Goal: Task Accomplishment & Management: Use online tool/utility

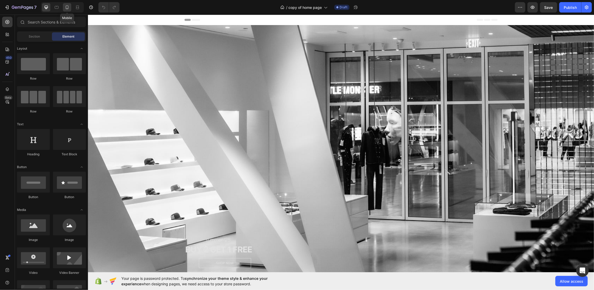
click at [68, 4] on div at bounding box center [67, 7] width 8 height 8
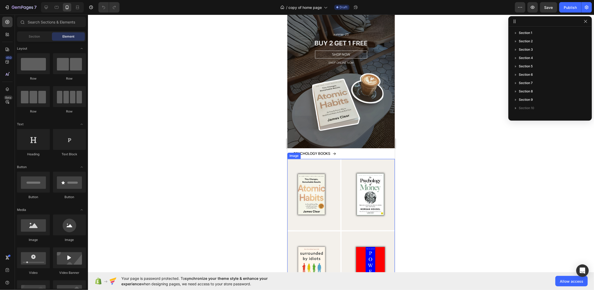
scroll to position [104, 0]
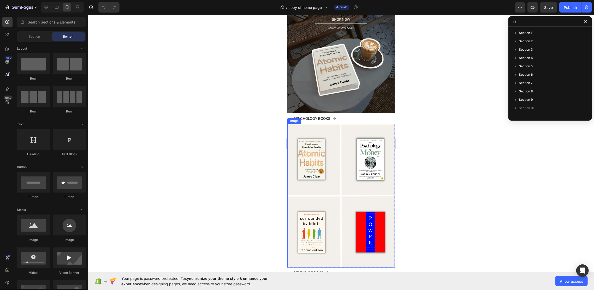
click at [377, 142] on img at bounding box center [341, 195] width 108 height 143
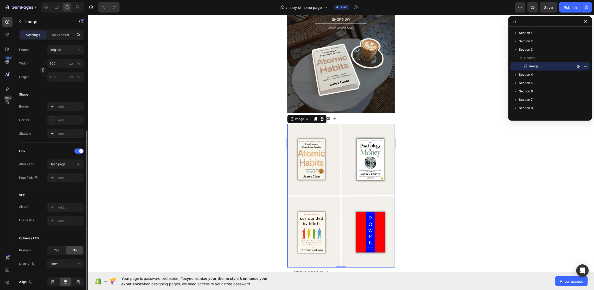
scroll to position [161, 0]
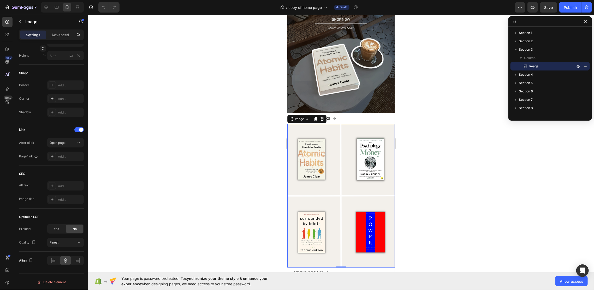
click at [250, 164] on div at bounding box center [341, 152] width 506 height 275
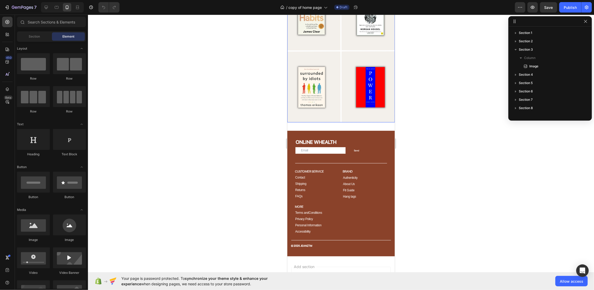
scroll to position [1427, 0]
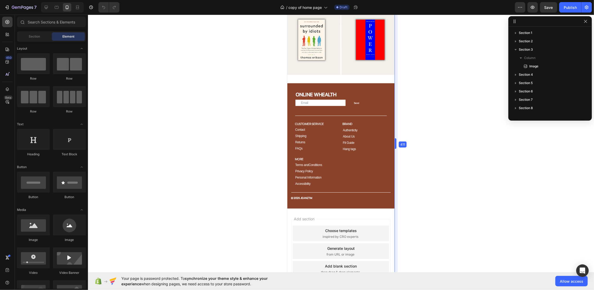
drag, startPoint x: 395, startPoint y: 232, endPoint x: 395, endPoint y: 227, distance: 5.5
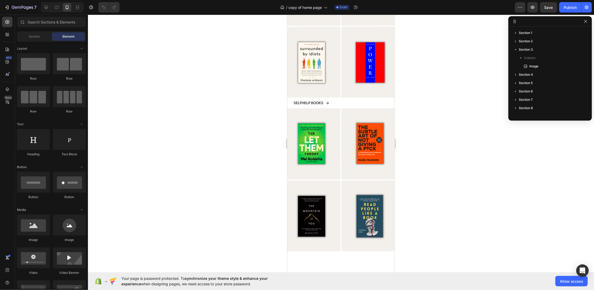
scroll to position [0, 0]
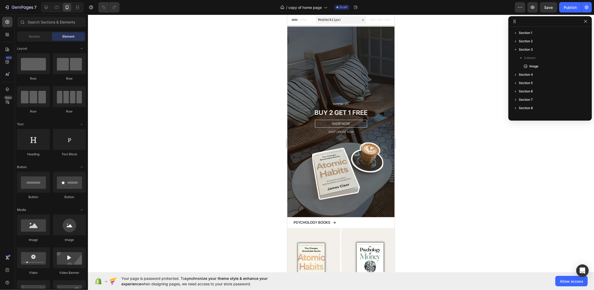
click at [332, 14] on div "7 / copy of home page Draft Preview Save Publish" at bounding box center [297, 7] width 594 height 15
click at [331, 19] on span "Mobile ( 411 px)" at bounding box center [329, 19] width 22 height 5
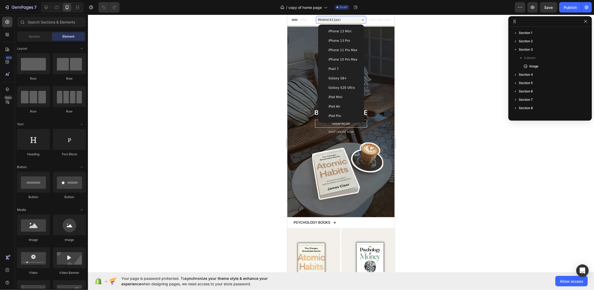
click at [342, 38] on span "iPhone 13 Pro" at bounding box center [338, 40] width 21 height 5
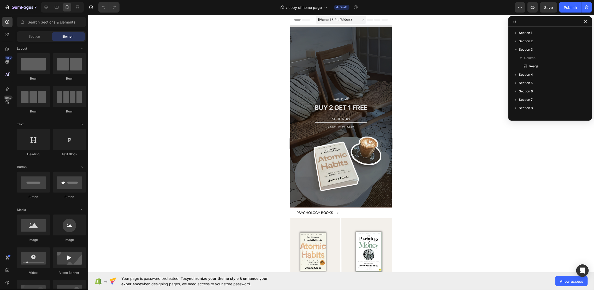
click at [342, 20] on span "iPhone 13 Pro ( 390 px)" at bounding box center [335, 19] width 34 height 5
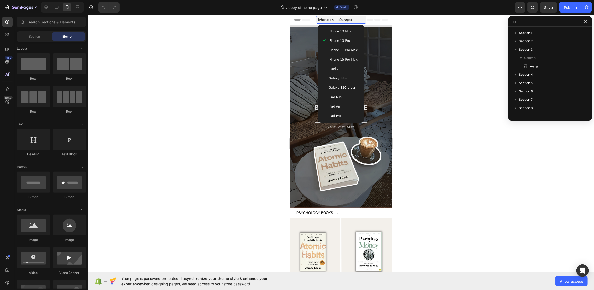
click at [348, 58] on span "iPhone 15 Pro Max" at bounding box center [342, 59] width 29 height 5
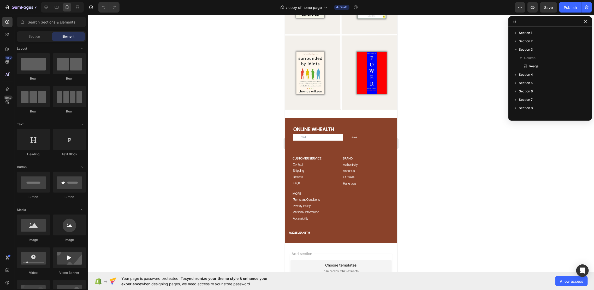
scroll to position [1462, 0]
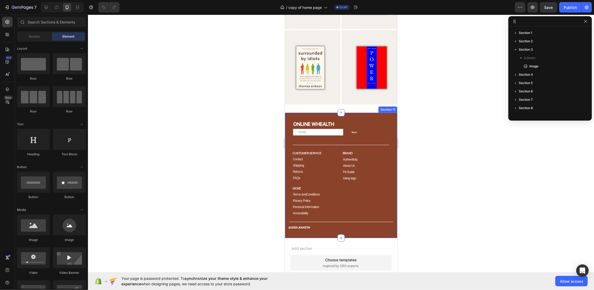
click at [363, 113] on div "ONLINE WHEALTH Heading Email Field Send Submit Button Row Newsletter Title Line…" at bounding box center [341, 175] width 112 height 125
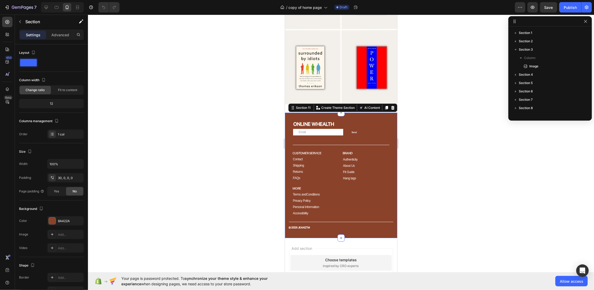
scroll to position [65, 0]
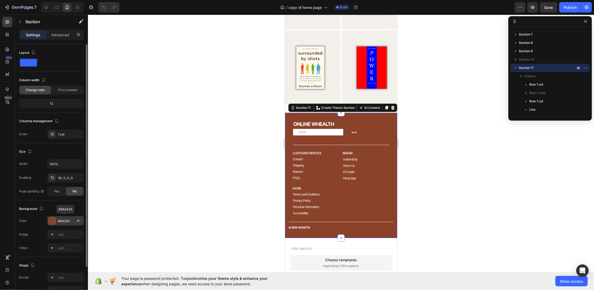
click at [61, 217] on div "8A422A" at bounding box center [65, 220] width 37 height 9
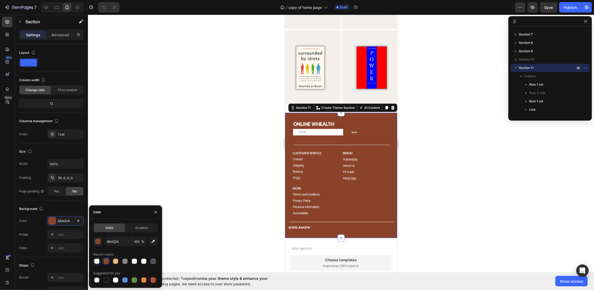
click at [98, 263] on div at bounding box center [96, 261] width 5 height 5
type input "F4F1EB"
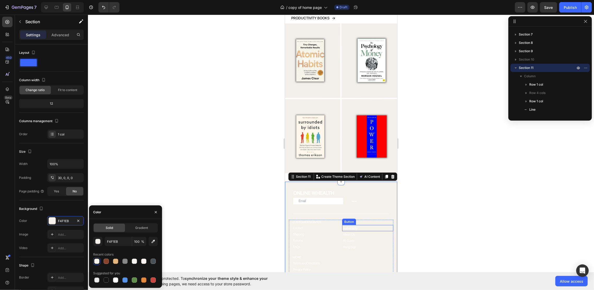
scroll to position [1392, 0]
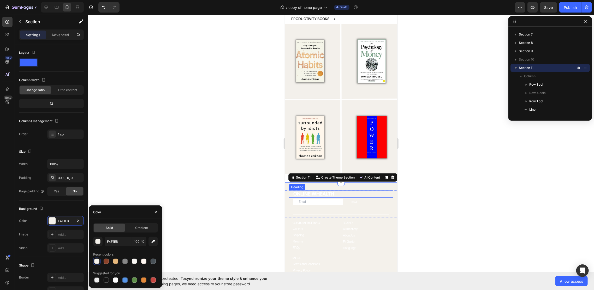
click at [357, 190] on h2 "ONLINE WHEALTH" at bounding box center [343, 194] width 101 height 8
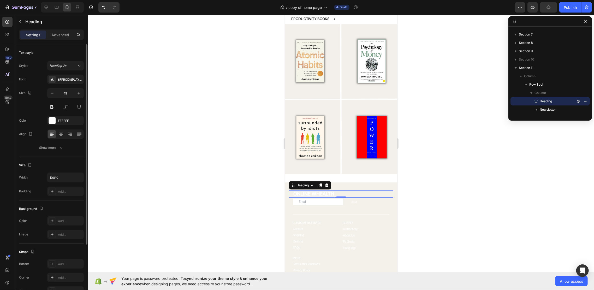
click at [57, 126] on div "Font SFPRODISPLAYMEDIUM Size 19 Color FFFFFF Align Show more" at bounding box center [51, 114] width 65 height 78
click at [57, 124] on div "FFFFFF" at bounding box center [65, 120] width 37 height 9
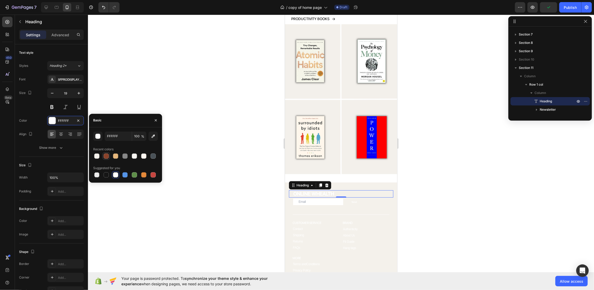
click at [108, 154] on div at bounding box center [106, 156] width 5 height 5
type input "8A422A"
click at [313, 211] on div "Title Line" at bounding box center [341, 214] width 104 height 7
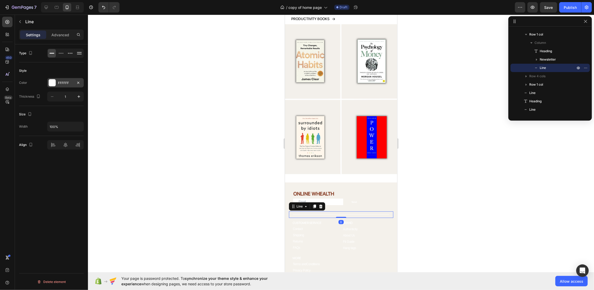
click at [66, 78] on div "FFFFFF" at bounding box center [65, 82] width 37 height 9
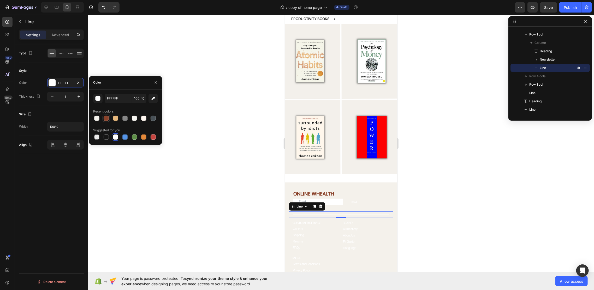
click at [104, 119] on div at bounding box center [106, 118] width 5 height 5
type input "8A422A"
click at [329, 220] on h2 "CUSTOMER SERVICE" at bounding box center [316, 222] width 48 height 5
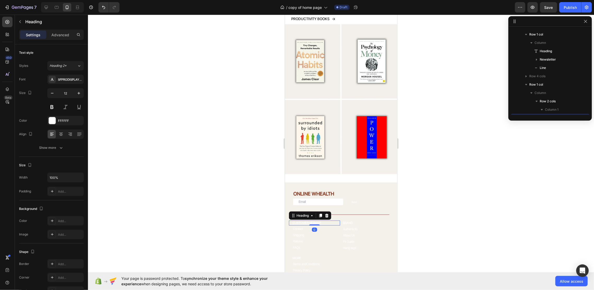
scroll to position [166, 0]
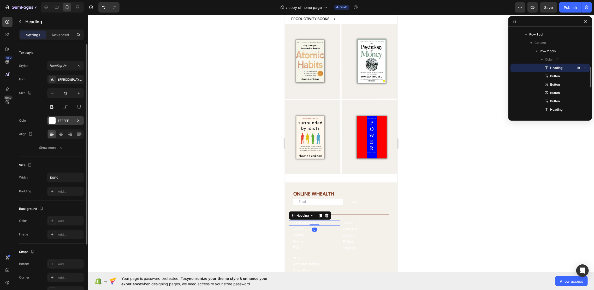
click at [66, 117] on div "FFFFFF" at bounding box center [65, 120] width 37 height 9
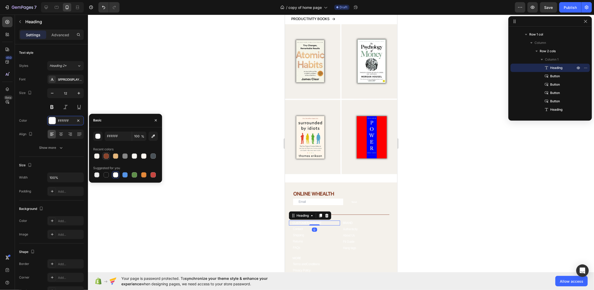
click at [109, 155] on div at bounding box center [106, 156] width 5 height 5
type input "8A422A"
click at [305, 225] on div "Contact Button" at bounding box center [314, 228] width 51 height 6
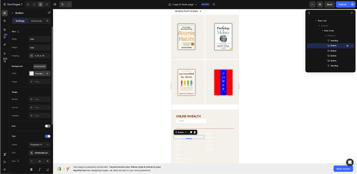
scroll to position [139, 0]
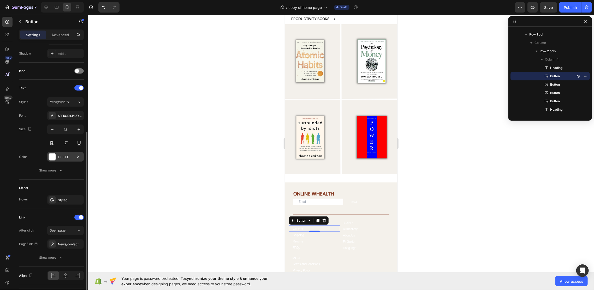
click at [57, 158] on div "FFFFFF" at bounding box center [65, 156] width 37 height 9
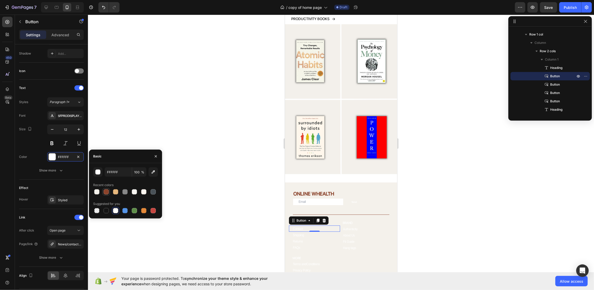
click at [107, 194] on div at bounding box center [106, 191] width 5 height 5
type input "8A422A"
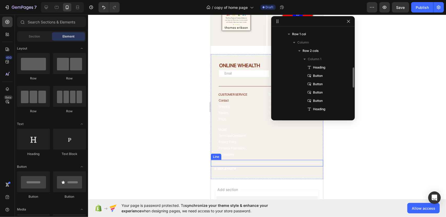
scroll to position [1523, 0]
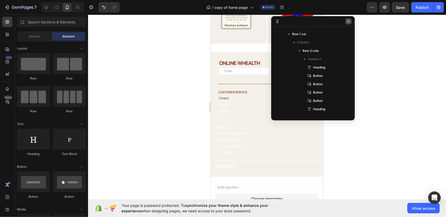
click at [348, 24] on button "button" at bounding box center [348, 21] width 6 height 6
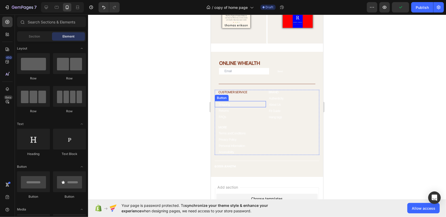
click at [235, 101] on div "Shipping Button" at bounding box center [239, 104] width 51 height 6
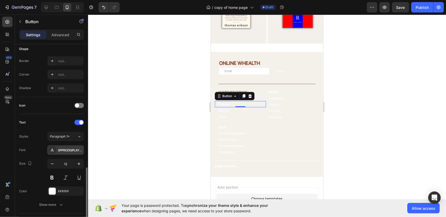
scroll to position [157, 0]
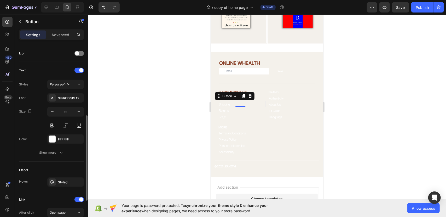
click at [67, 143] on div "Font SFPRODISPLAYMEDIUM Size 12 Color FFFFFF Show more" at bounding box center [51, 125] width 65 height 64
click at [69, 139] on div "FFFFFF" at bounding box center [65, 139] width 15 height 5
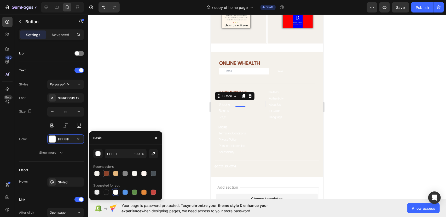
click at [107, 175] on div at bounding box center [106, 173] width 5 height 5
type input "8A422A"
click at [225, 109] on p "Returns" at bounding box center [223, 111] width 10 height 4
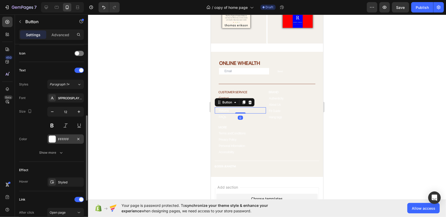
click at [67, 137] on div "FFFFFF" at bounding box center [65, 139] width 15 height 5
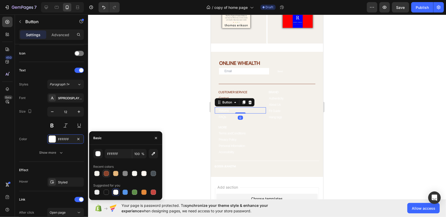
click at [107, 173] on div at bounding box center [106, 173] width 5 height 5
type input "8A422A"
click at [240, 116] on div "0" at bounding box center [239, 118] width 5 height 4
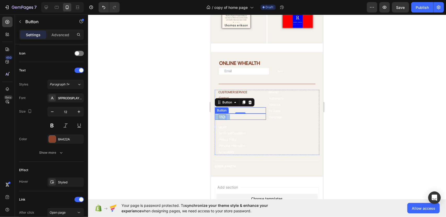
click at [224, 114] on p "FAQs" at bounding box center [221, 117] width 7 height 6
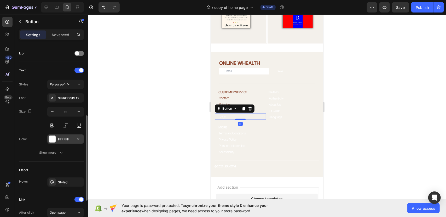
click at [61, 135] on div "FFFFFF" at bounding box center [65, 139] width 37 height 9
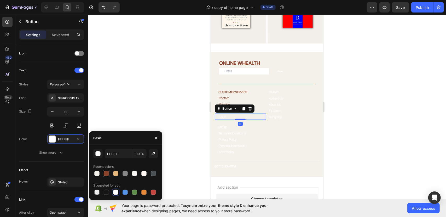
click at [105, 173] on div at bounding box center [106, 173] width 5 height 5
type input "8A422A"
click at [226, 125] on h2 "MORE" at bounding box center [241, 127] width 48 height 5
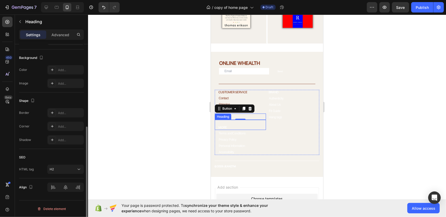
scroll to position [0, 0]
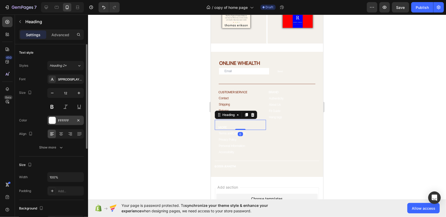
click at [60, 122] on div "FFFFFF" at bounding box center [65, 121] width 15 height 5
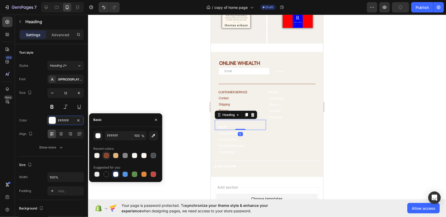
click at [108, 154] on div at bounding box center [106, 155] width 5 height 5
type input "8A422A"
click at [230, 132] on p "Terms andConditions" at bounding box center [231, 134] width 27 height 4
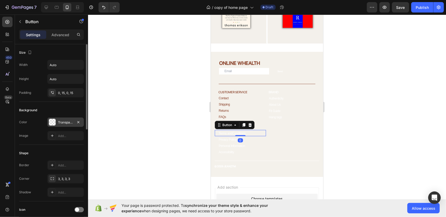
click at [64, 125] on div "Transparent" at bounding box center [65, 122] width 37 height 9
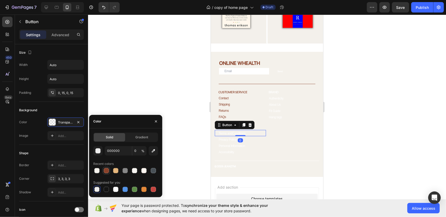
click at [105, 171] on div at bounding box center [106, 170] width 5 height 5
type input "8A422A"
type input "100"
click at [105, 171] on div at bounding box center [106, 170] width 5 height 5
click at [96, 190] on div at bounding box center [96, 189] width 5 height 5
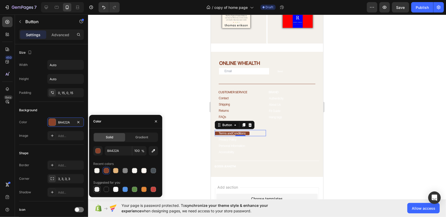
type input "000000"
type input "0"
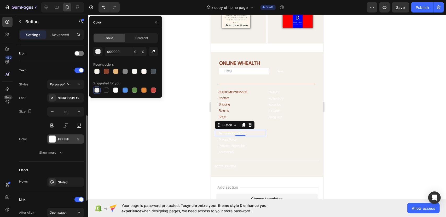
click at [58, 140] on div "FFFFFF" at bounding box center [65, 139] width 15 height 5
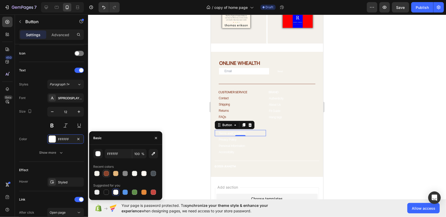
click at [106, 175] on div at bounding box center [106, 173] width 5 height 5
type input "8A422A"
click at [229, 138] on p "Privacy Policy" at bounding box center [227, 140] width 18 height 4
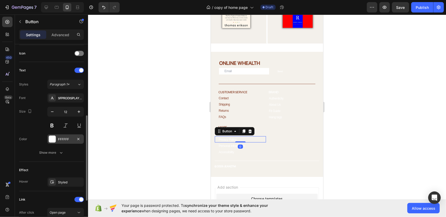
click at [63, 139] on div "FFFFFF" at bounding box center [65, 139] width 15 height 5
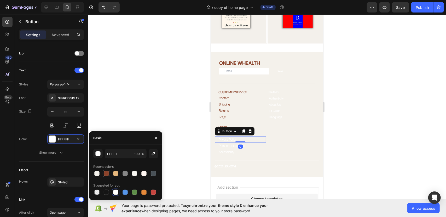
click at [104, 171] on div at bounding box center [106, 174] width 6 height 6
type input "8A422A"
click at [234, 144] on p "Personal Information" at bounding box center [231, 146] width 26 height 4
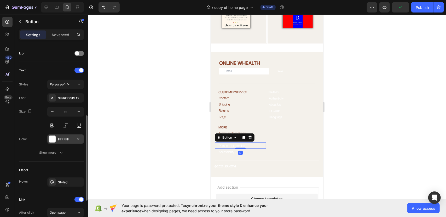
click at [60, 138] on div "FFFFFF" at bounding box center [65, 139] width 15 height 5
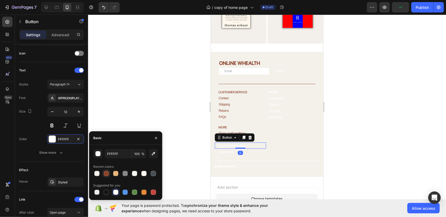
click at [107, 173] on div at bounding box center [106, 173] width 5 height 5
type input "8A422A"
click at [223, 150] on p "Accessibility" at bounding box center [225, 152] width 15 height 4
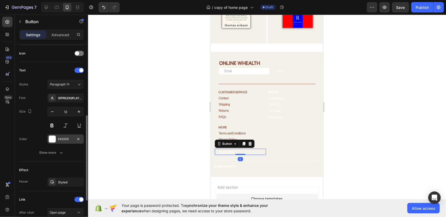
click at [49, 136] on div at bounding box center [52, 139] width 7 height 7
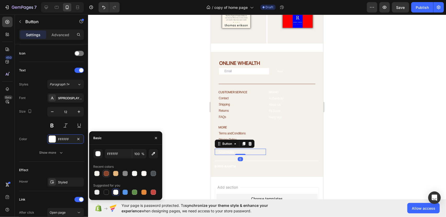
click at [106, 174] on div at bounding box center [106, 173] width 5 height 5
type input "8A422A"
click at [230, 158] on div "Title Line" at bounding box center [266, 161] width 112 height 7
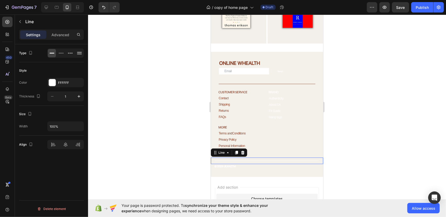
scroll to position [0, 0]
click at [56, 88] on div "Color FFFFFF Thickness 1" at bounding box center [51, 89] width 65 height 23
click at [58, 82] on div "FFFFFF" at bounding box center [65, 83] width 15 height 5
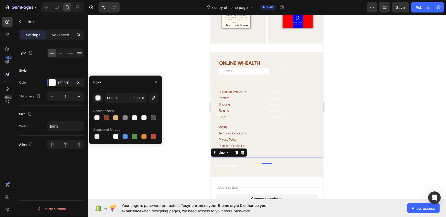
click at [108, 120] on div at bounding box center [106, 117] width 5 height 5
type input "8A422A"
click at [237, 169] on div "Title Line" at bounding box center [266, 173] width 112 height 8
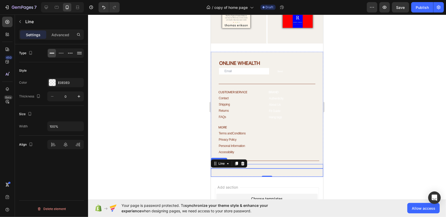
click at [267, 164] on h2 "© 2025 JEANZTM" at bounding box center [268, 166] width 109 height 4
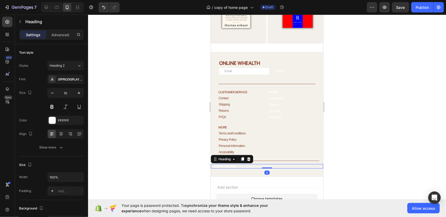
click at [236, 164] on h2 "© 2025 JEANZTM" at bounding box center [268, 166] width 109 height 4
click at [236, 165] on p "© 2025 JEANZTM" at bounding box center [268, 166] width 108 height 3
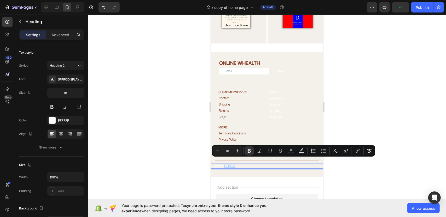
drag, startPoint x: 236, startPoint y: 161, endPoint x: 224, endPoint y: 162, distance: 12.1
click at [224, 165] on p "© 2025 JEANZTM" at bounding box center [268, 166] width 108 height 3
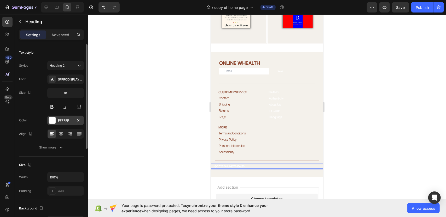
click at [58, 124] on div "FFFFFF" at bounding box center [65, 120] width 37 height 9
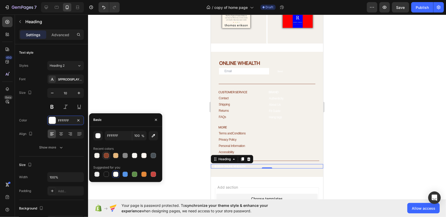
click at [106, 158] on div at bounding box center [106, 155] width 5 height 5
type input "8A422A"
click at [285, 90] on h2 "BRAND" at bounding box center [293, 92] width 51 height 5
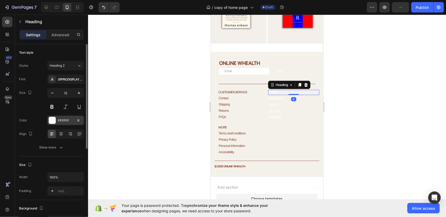
click at [57, 119] on div "FFFFFF" at bounding box center [65, 120] width 37 height 9
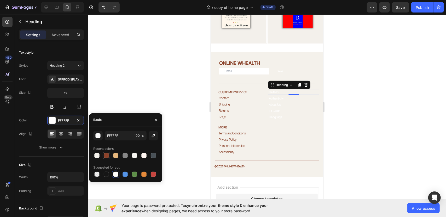
click at [108, 155] on div at bounding box center [106, 155] width 5 height 5
type input "8A422A"
click at [291, 97] on div "0" at bounding box center [293, 99] width 5 height 4
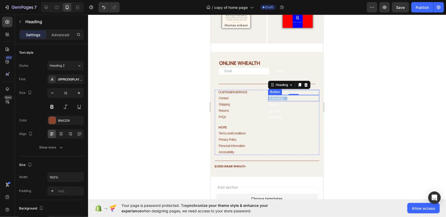
click at [283, 97] on link "Authenticity" at bounding box center [277, 99] width 19 height 4
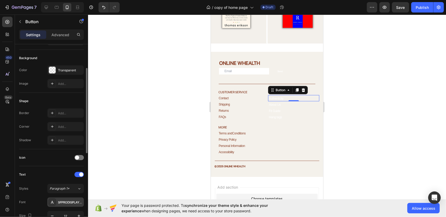
scroll to position [78, 0]
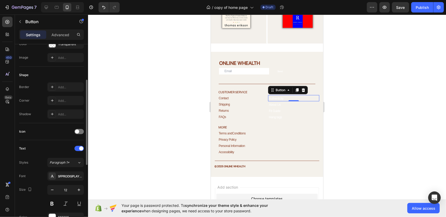
click at [142, 125] on div at bounding box center [267, 116] width 358 height 203
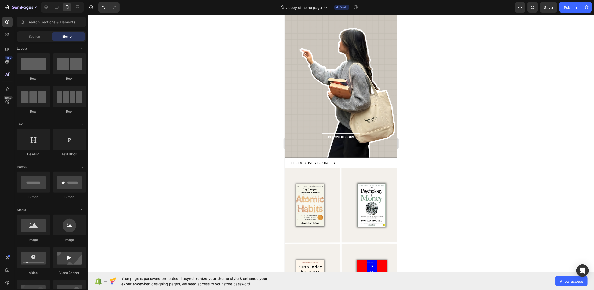
scroll to position [1414, 0]
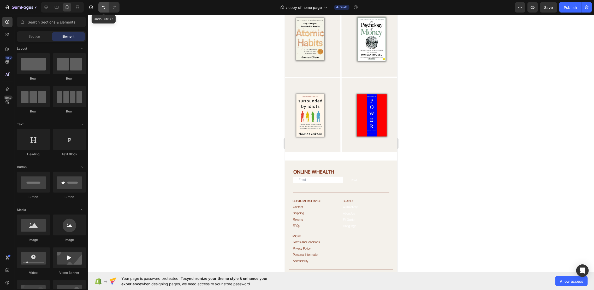
click at [101, 9] on button "Undo/Redo" at bounding box center [103, 7] width 10 height 10
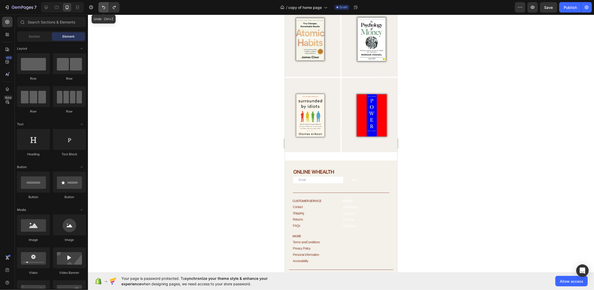
click at [101, 9] on button "Undo/Redo" at bounding box center [103, 7] width 10 height 10
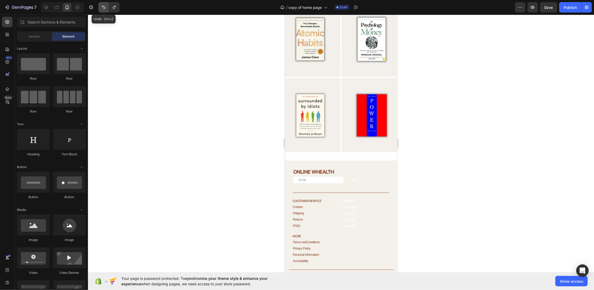
click at [101, 9] on button "Undo/Redo" at bounding box center [103, 7] width 10 height 10
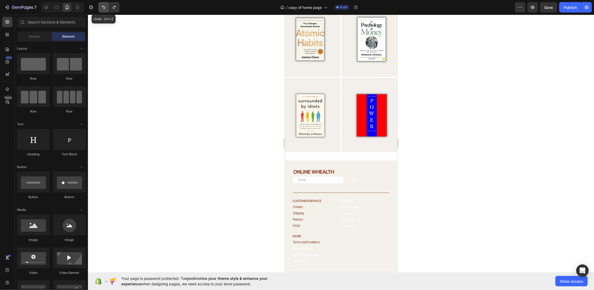
click at [101, 9] on button "Undo/Redo" at bounding box center [103, 7] width 10 height 10
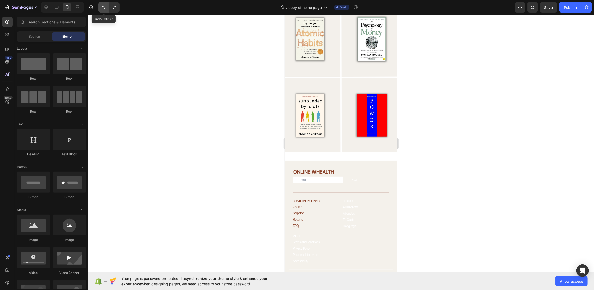
click at [101, 9] on button "Undo/Redo" at bounding box center [103, 7] width 10 height 10
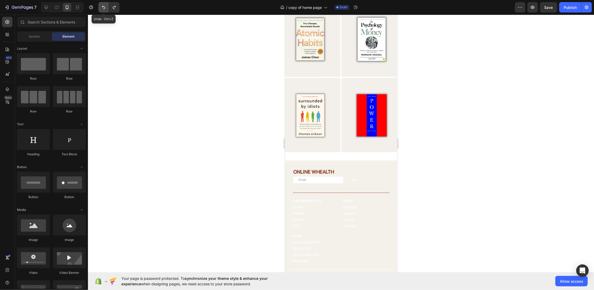
click at [101, 9] on button "Undo/Redo" at bounding box center [103, 7] width 10 height 10
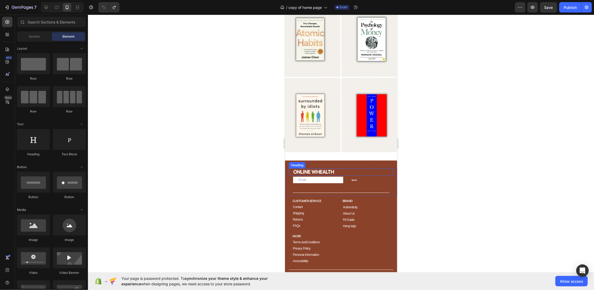
click at [332, 168] on h2 "ONLINE WHEALTH" at bounding box center [343, 172] width 101 height 8
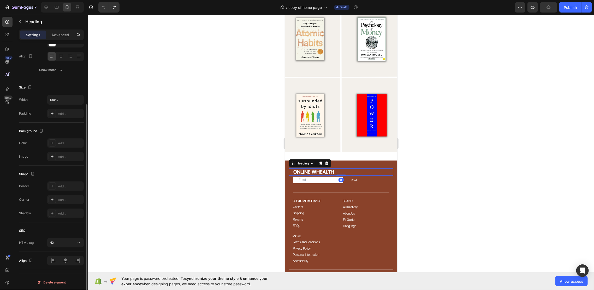
scroll to position [0, 0]
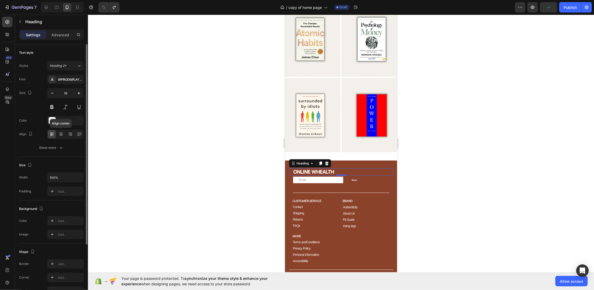
click at [62, 126] on div "Font SFPRODISPLAYMEDIUM Size 19 Color FFFFFF Align Align center Show more" at bounding box center [51, 114] width 65 height 78
click at [63, 123] on div "FFFFFF" at bounding box center [65, 121] width 15 height 5
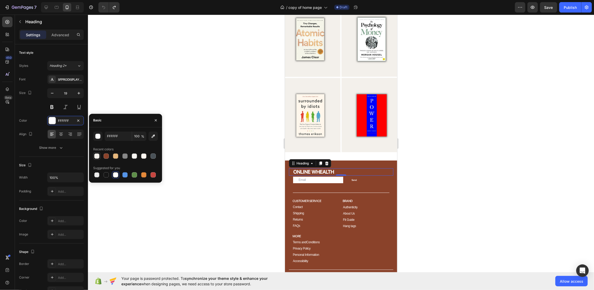
click at [99, 159] on div at bounding box center [96, 155] width 7 height 7
click at [113, 156] on div at bounding box center [115, 156] width 5 height 5
click at [93, 156] on div at bounding box center [96, 155] width 7 height 7
type input "F4F1EB"
click at [156, 119] on icon "button" at bounding box center [156, 120] width 4 height 4
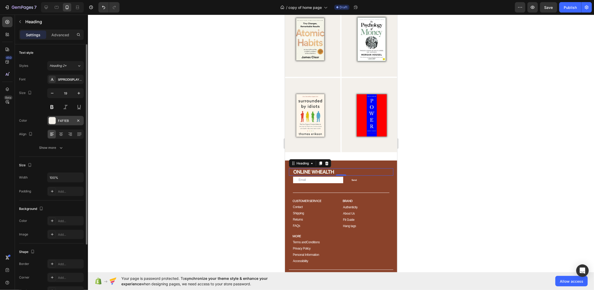
click at [55, 118] on div at bounding box center [52, 120] width 7 height 7
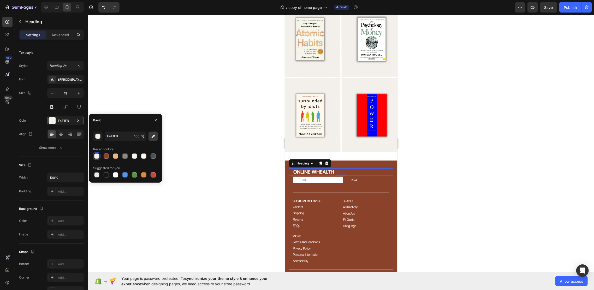
click at [153, 137] on icon "button" at bounding box center [153, 135] width 3 height 3
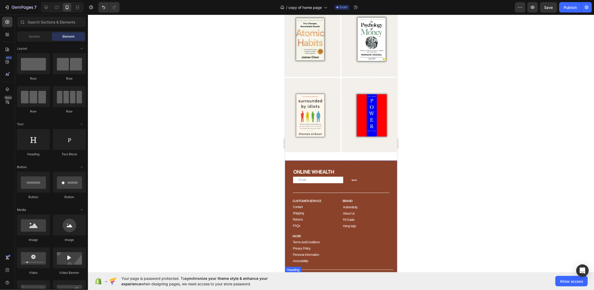
click at [308, 273] on strong "© 2025 JEANZTM" at bounding box center [299, 274] width 21 height 3
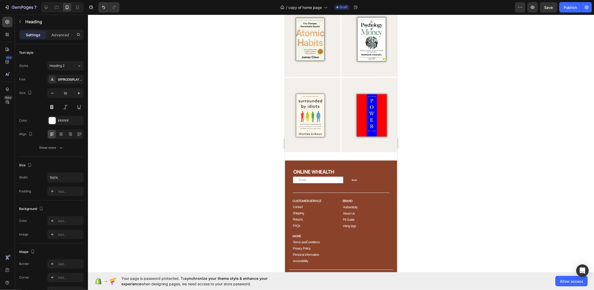
click at [308, 273] on strong "© 2025 JEANZTM" at bounding box center [299, 274] width 21 height 3
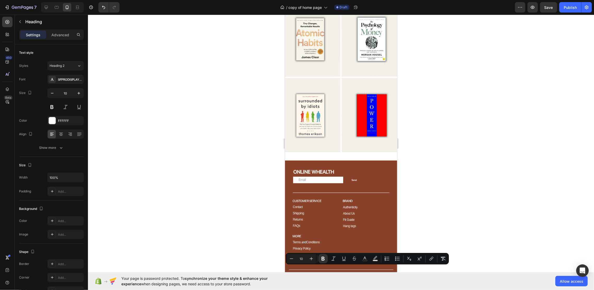
click at [308, 273] on strong "© 2025 JEANZTM" at bounding box center [299, 274] width 21 height 3
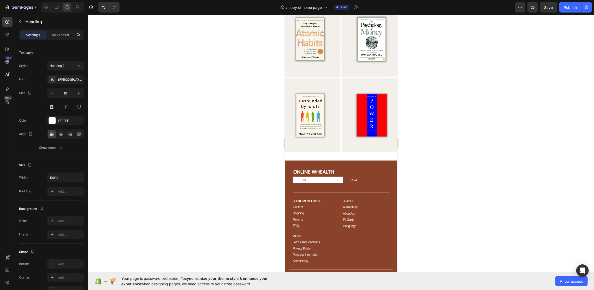
click at [308, 273] on strong "© 2025 JEANZTM" at bounding box center [299, 274] width 21 height 3
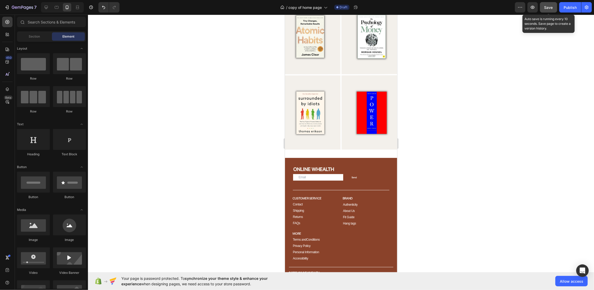
click at [546, 9] on span "Save" at bounding box center [549, 7] width 9 height 4
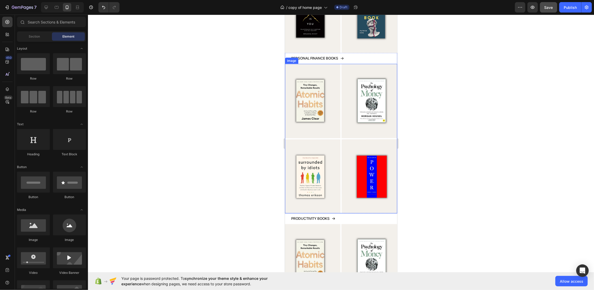
scroll to position [491, 0]
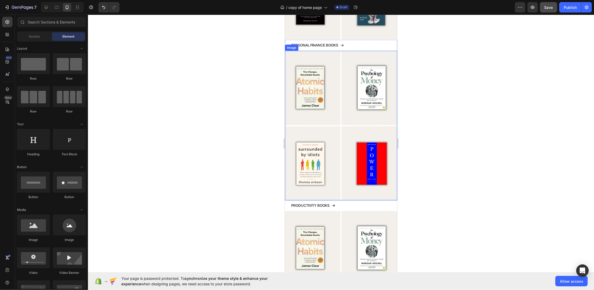
click at [352, 140] on img at bounding box center [341, 126] width 112 height 150
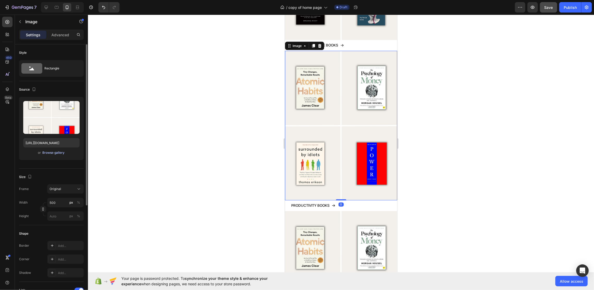
click at [55, 153] on div "Browse gallery" at bounding box center [54, 152] width 22 height 5
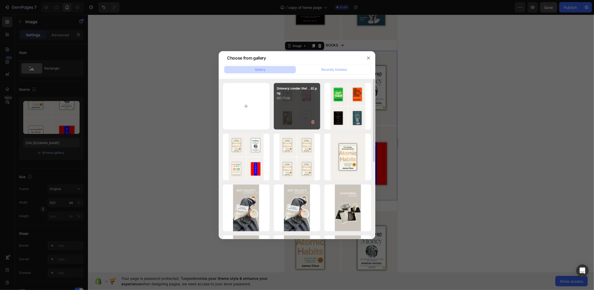
click at [302, 93] on p "Ontwerp zonder titel ...6).png" at bounding box center [297, 90] width 40 height 9
type input "[URL][DOMAIN_NAME]"
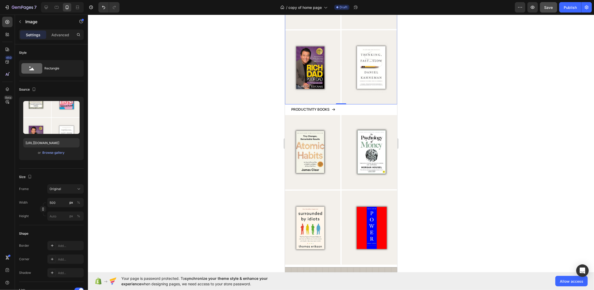
scroll to position [595, 0]
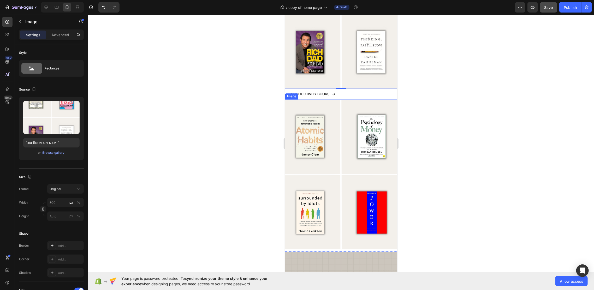
click at [314, 125] on img at bounding box center [341, 174] width 112 height 150
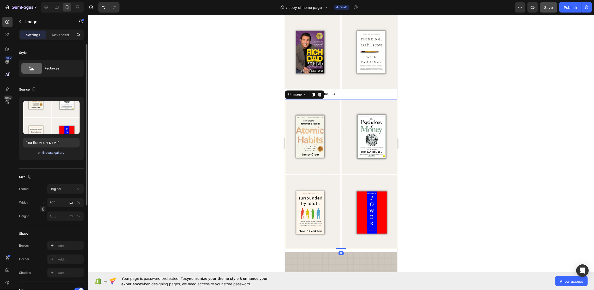
click at [49, 155] on div "Browse gallery" at bounding box center [54, 152] width 22 height 5
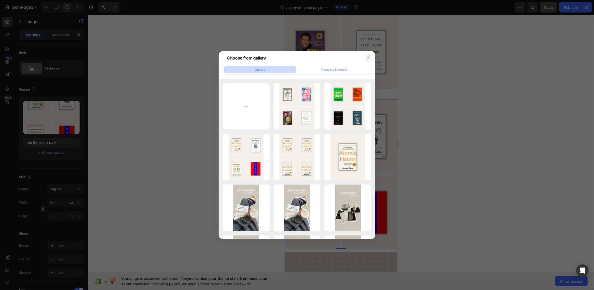
click at [367, 58] on icon "button" at bounding box center [369, 58] width 4 height 4
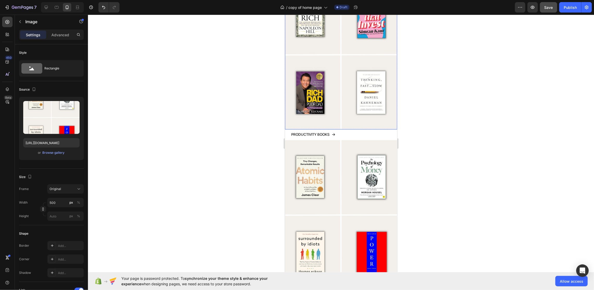
scroll to position [560, 0]
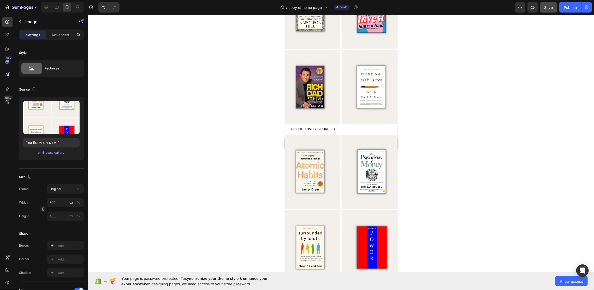
click at [546, 6] on span "Save" at bounding box center [549, 7] width 9 height 4
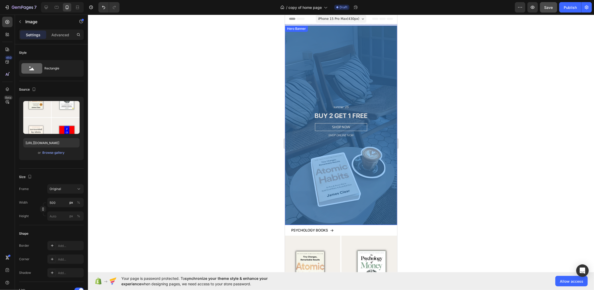
scroll to position [0, 0]
click at [391, 46] on div "Overlay" at bounding box center [341, 125] width 112 height 199
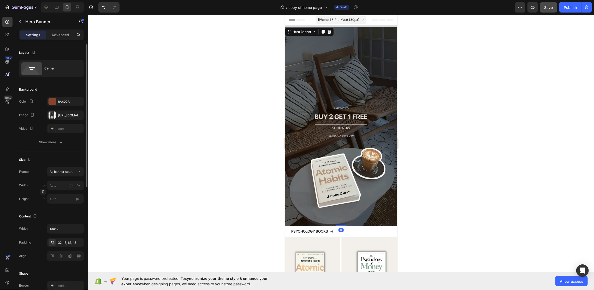
click at [63, 134] on div "The changes might be hidden by the image and the video. Color 8A422A Image [URL…" at bounding box center [51, 122] width 65 height 50
click at [63, 130] on div "Add..." at bounding box center [70, 129] width 25 height 5
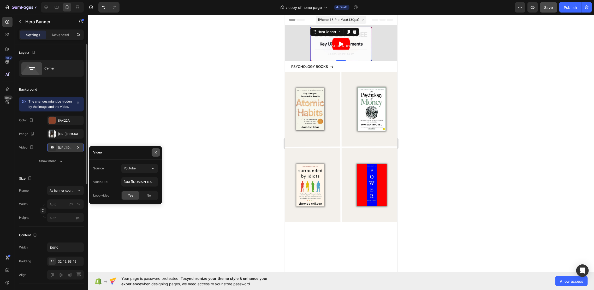
click at [152, 152] on button "button" at bounding box center [156, 152] width 8 height 8
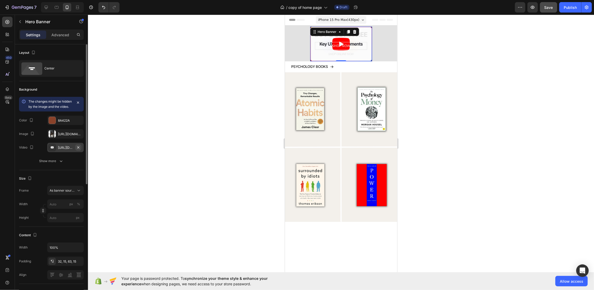
click at [78, 148] on icon "button" at bounding box center [78, 147] width 2 height 2
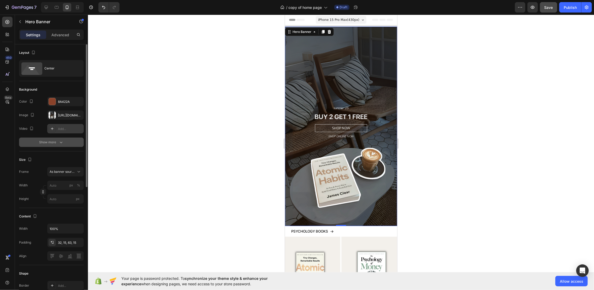
click at [60, 144] on icon "button" at bounding box center [60, 142] width 5 height 5
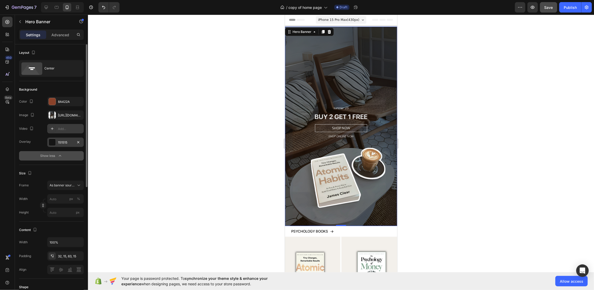
click at [65, 143] on div "151515" at bounding box center [65, 142] width 15 height 5
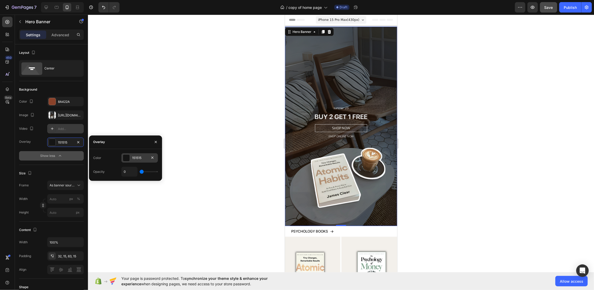
click at [129, 159] on div at bounding box center [126, 158] width 7 height 7
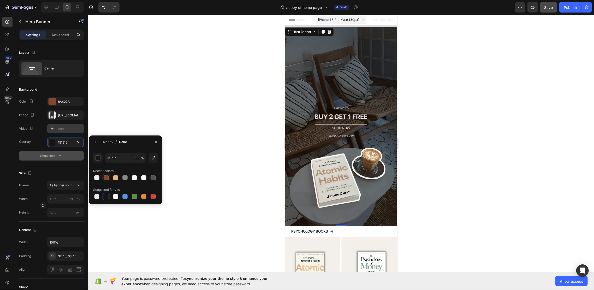
click at [104, 175] on div at bounding box center [106, 178] width 6 height 6
type input "8A422A"
click at [98, 143] on button "button" at bounding box center [95, 142] width 8 height 8
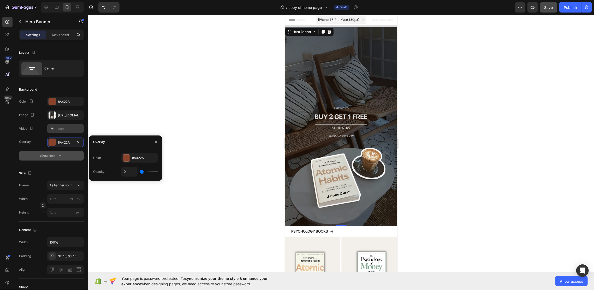
type input "7%"
type input "7"
type input "8%"
type input "8"
type input "10%"
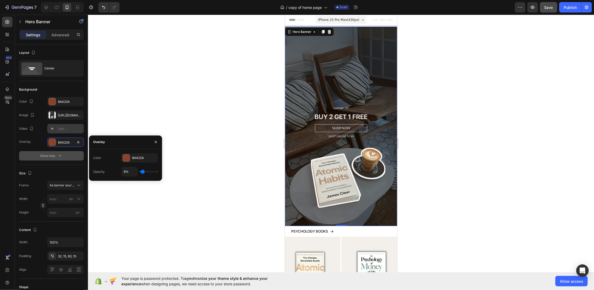
type input "10"
type input "12%"
type input "12"
type input "13%"
type input "13"
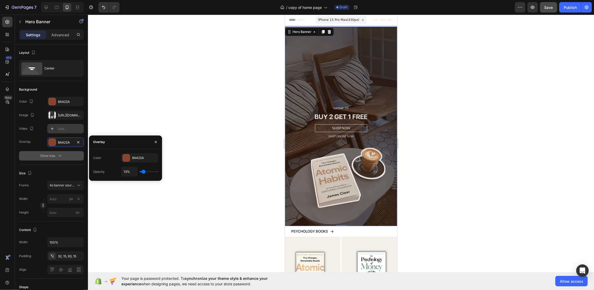
type input "15%"
type input "15"
type input "13%"
type input "13"
type input "12%"
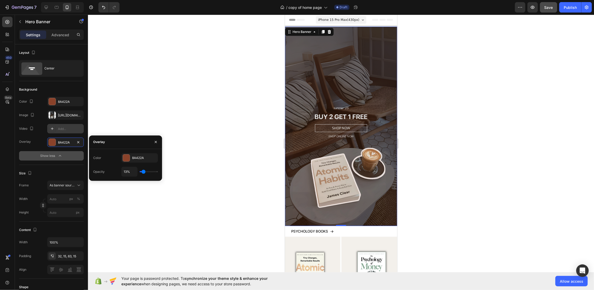
type input "12"
type input "10%"
type input "10"
type input "8%"
type input "8"
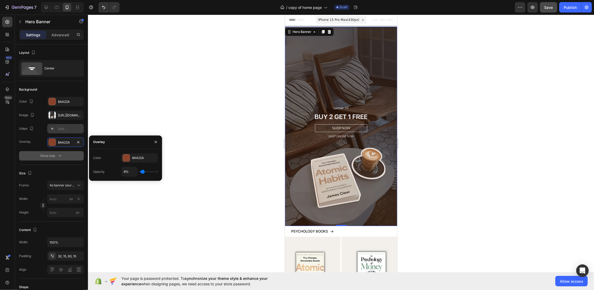
type input "7%"
type input "7"
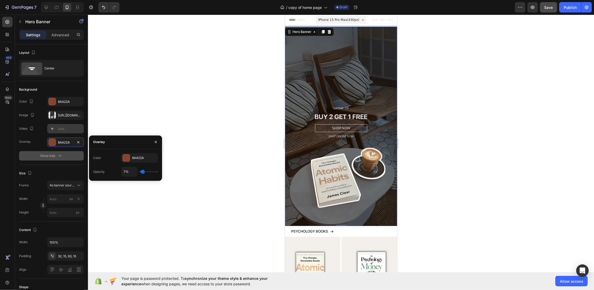
type input "2%"
type input "2"
type input "0%"
type input "0"
type input "2%"
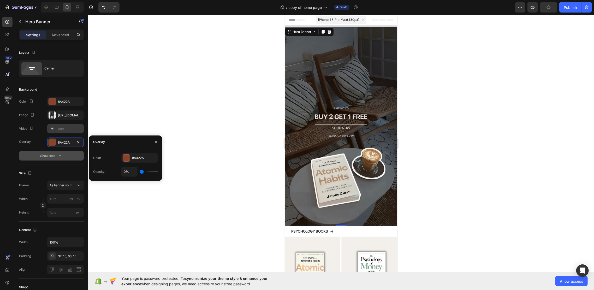
type input "2"
type input "3%"
type input "3"
type input "5%"
type input "5"
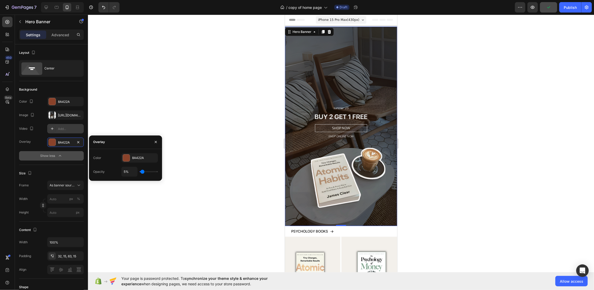
type input "7%"
type input "7"
type input "8%"
type input "8"
type input "10%"
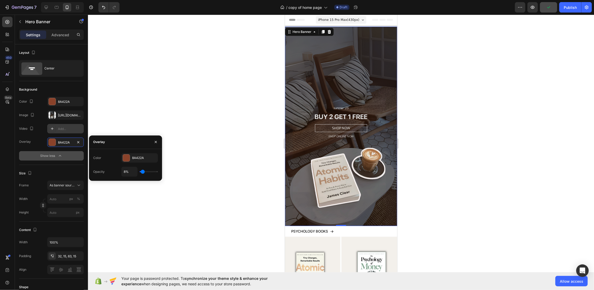
type input "10"
type input "12%"
type input "12"
type input "13%"
type input "13"
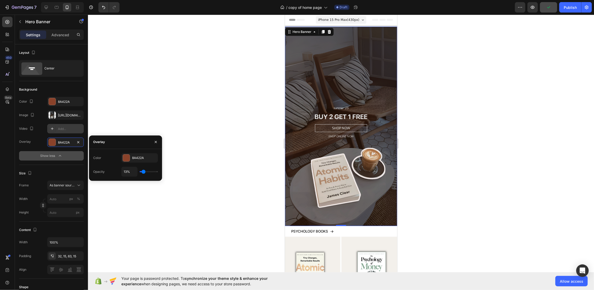
click at [144, 171] on input "range" at bounding box center [149, 171] width 18 height 1
type input "23%"
type input "23"
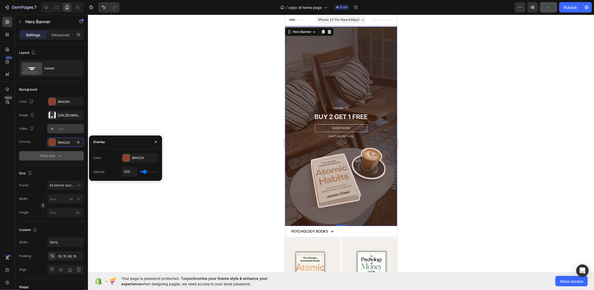
type input "25%"
type input "25"
type input "27%"
type input "27"
type input "28%"
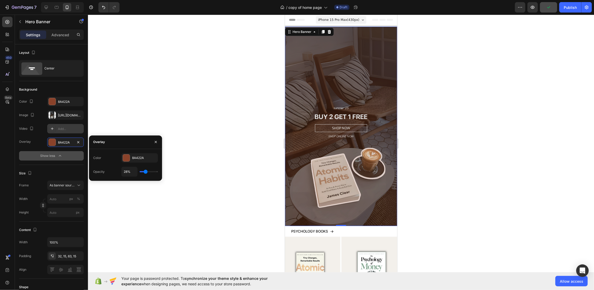
type input "28"
click at [146, 172] on input "range" at bounding box center [149, 171] width 18 height 1
type input "25%"
type input "25"
type input "22%"
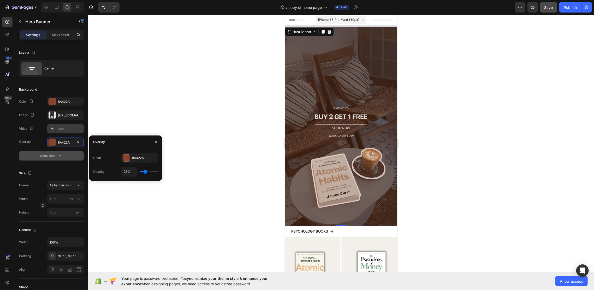
type input "22"
type input "17%"
type input "17"
type input "12%"
type input "12"
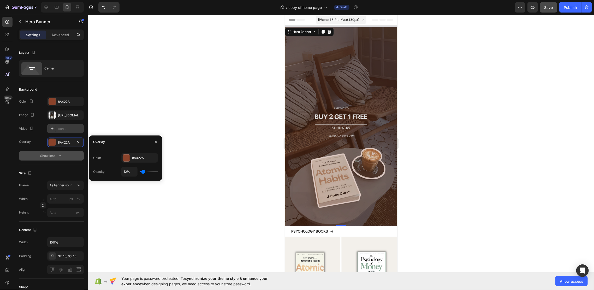
type input "3%"
type input "3"
type input "0%"
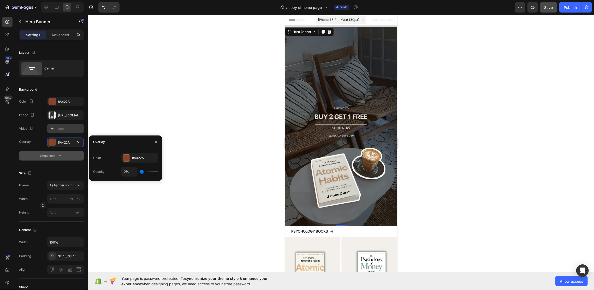
drag, startPoint x: 145, startPoint y: 172, endPoint x: 121, endPoint y: 174, distance: 24.6
type input "0"
click at [140, 172] on input "range" at bounding box center [149, 171] width 18 height 1
type input "0%"
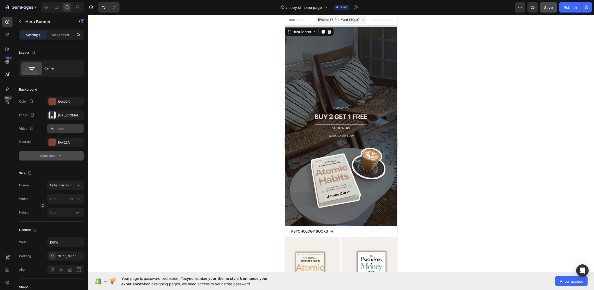
click at [68, 156] on button "Show less" at bounding box center [51, 155] width 65 height 9
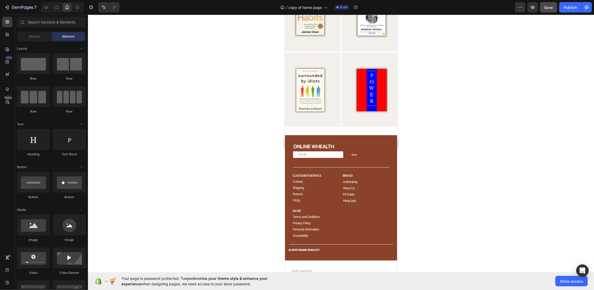
scroll to position [1450, 0]
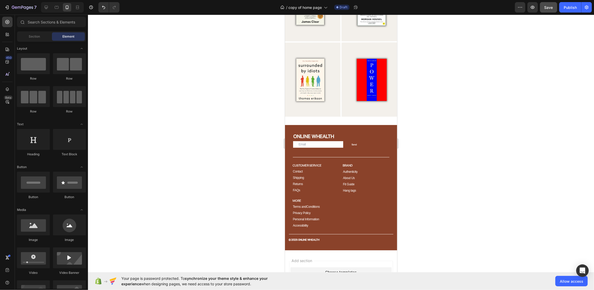
drag, startPoint x: 395, startPoint y: 47, endPoint x: 682, endPoint y: 208, distance: 329.1
click at [368, 125] on div "ONLINE WHEALTH Heading Email Field Send Submit Button Row Newsletter Title Line…" at bounding box center [341, 187] width 112 height 125
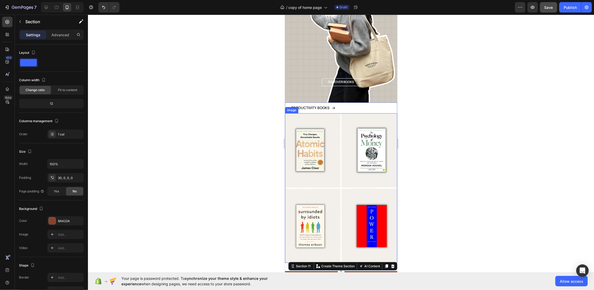
scroll to position [1345, 0]
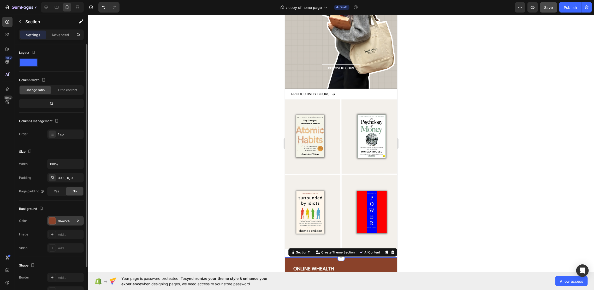
click at [51, 219] on div at bounding box center [52, 220] width 7 height 7
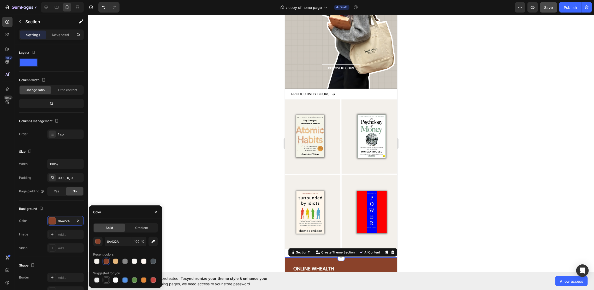
click at [105, 281] on div at bounding box center [106, 280] width 5 height 5
type input "151515"
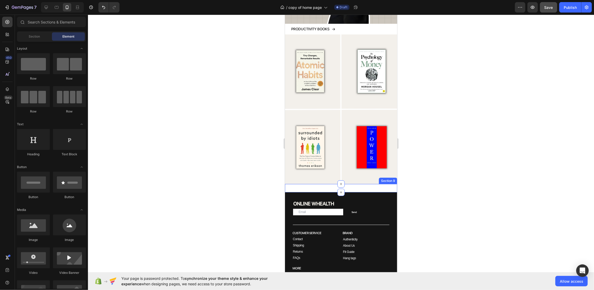
scroll to position [1380, 0]
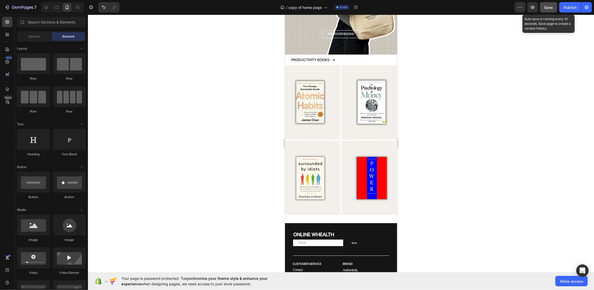
click at [554, 7] on button "Save" at bounding box center [548, 7] width 17 height 10
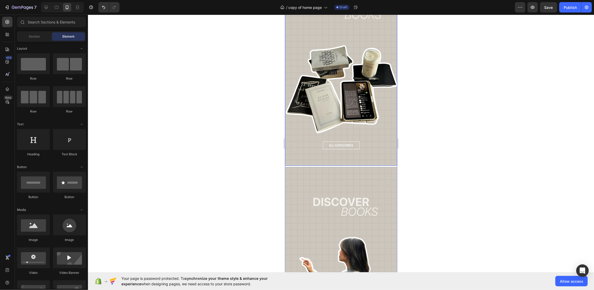
scroll to position [870, 0]
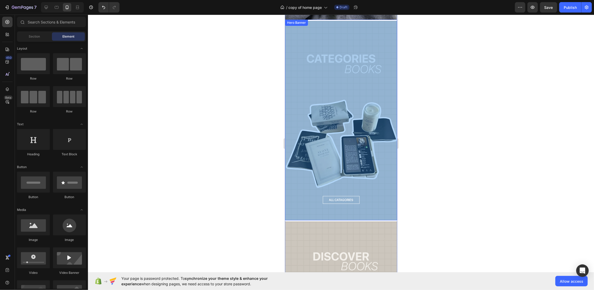
click at [321, 117] on div "Overlay" at bounding box center [341, 120] width 112 height 199
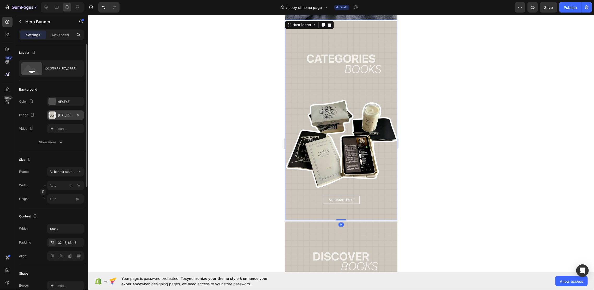
click at [58, 113] on div "[URL][DOMAIN_NAME]" at bounding box center [65, 115] width 15 height 5
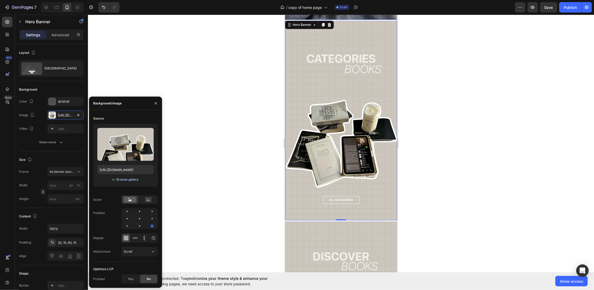
click at [125, 181] on div "Browse gallery" at bounding box center [128, 179] width 22 height 5
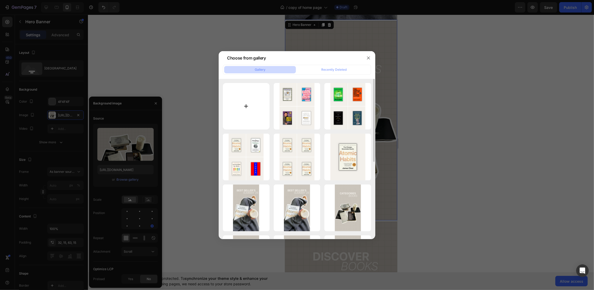
click at [237, 113] on input "file" at bounding box center [246, 106] width 47 height 47
type input "C:\fakepath\Kopie van Kopie van [PERSON_NAME] zonder titel (21).png"
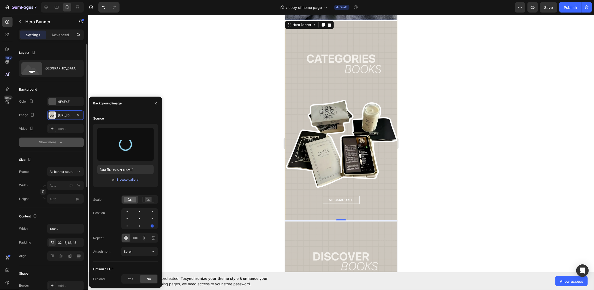
click at [58, 143] on div "Show more" at bounding box center [51, 142] width 24 height 5
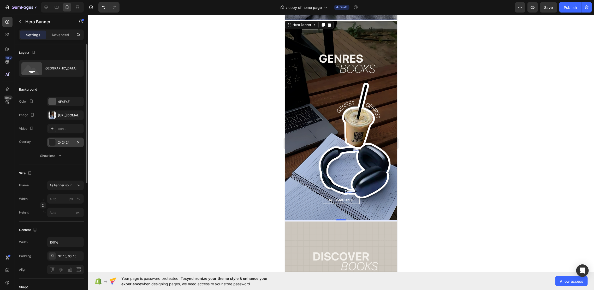
click at [67, 141] on div "242424" at bounding box center [65, 142] width 15 height 5
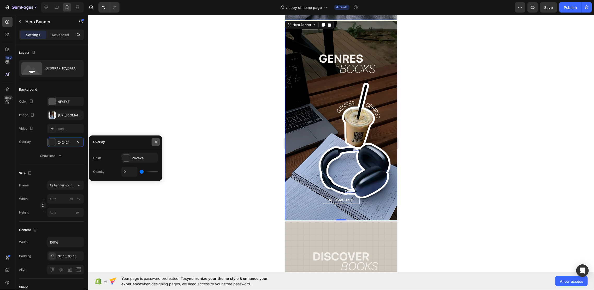
click at [152, 143] on button "button" at bounding box center [156, 142] width 8 height 8
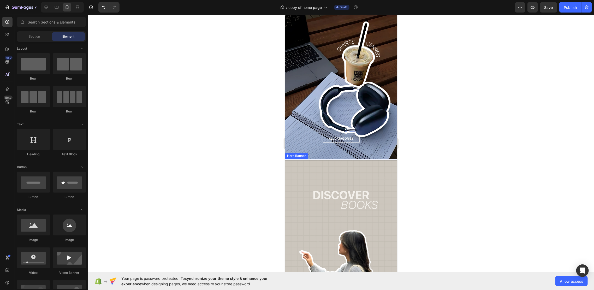
scroll to position [896, 0]
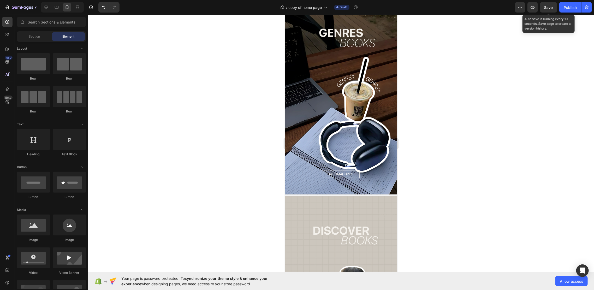
click at [549, 8] on span "Save" at bounding box center [549, 7] width 9 height 4
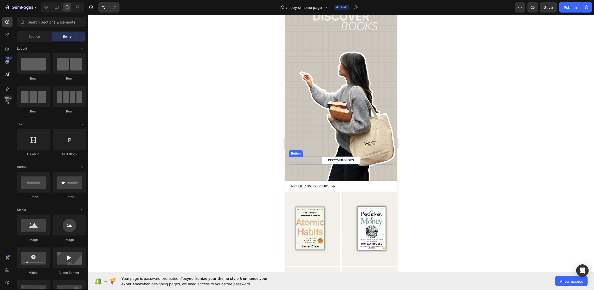
scroll to position [1149, 0]
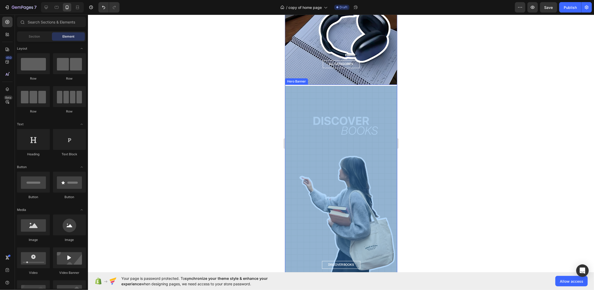
click at [322, 109] on div "Overlay" at bounding box center [341, 185] width 112 height 199
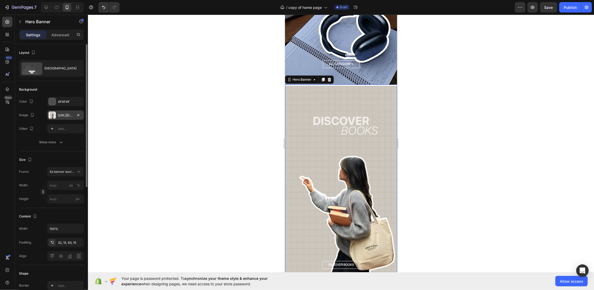
click at [60, 119] on div "[URL][DOMAIN_NAME]" at bounding box center [65, 114] width 37 height 9
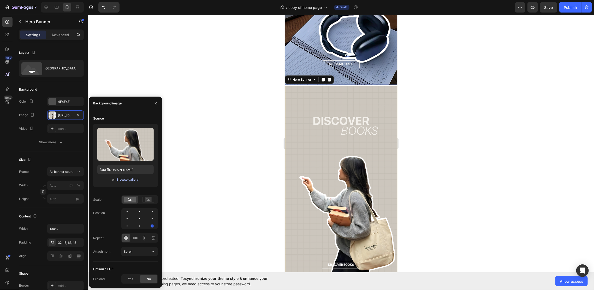
click at [124, 180] on div "Browse gallery" at bounding box center [128, 179] width 22 height 5
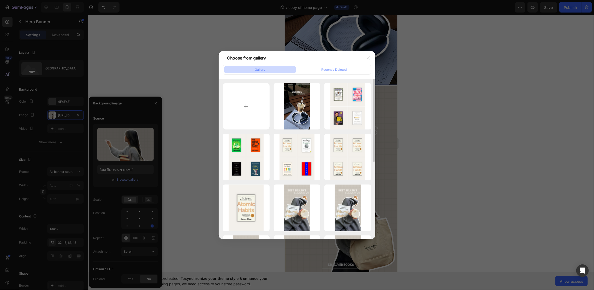
click at [241, 113] on input "file" at bounding box center [246, 106] width 47 height 47
type input "C:\fakepath\Kopie van Kopie van Kopie van Ontwerp zonder titel.png"
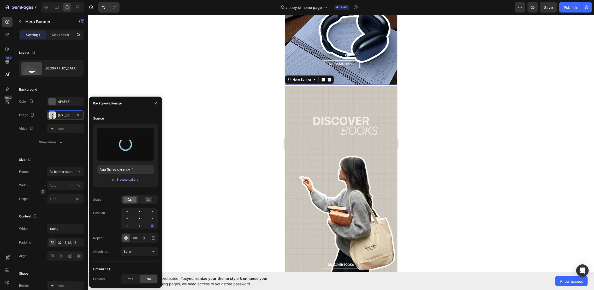
type input "[URL][DOMAIN_NAME]"
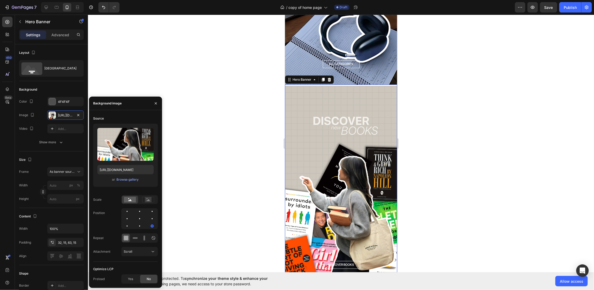
click at [459, 108] on div at bounding box center [341, 152] width 506 height 275
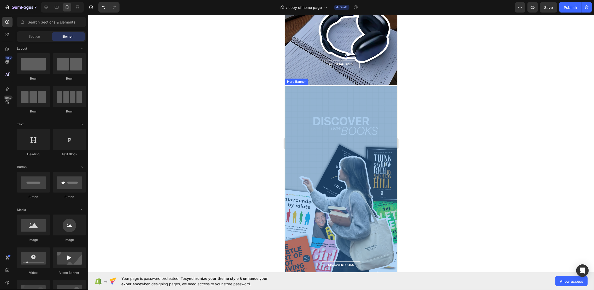
scroll to position [1184, 0]
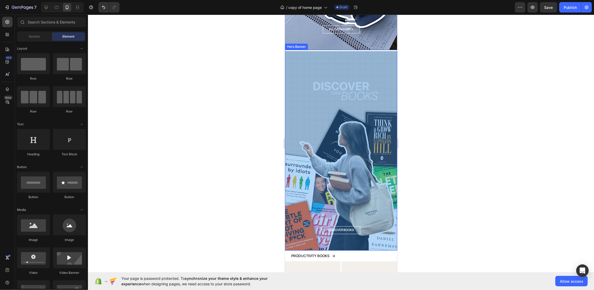
click at [378, 122] on div "Overlay" at bounding box center [341, 150] width 112 height 199
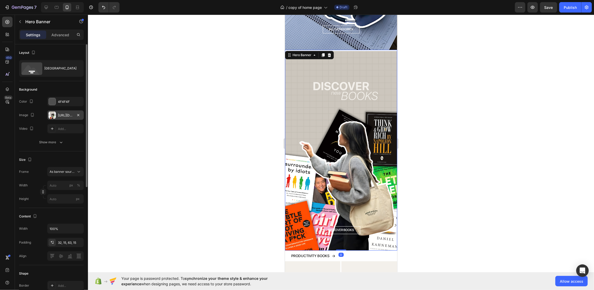
click at [65, 112] on div "[URL][DOMAIN_NAME]" at bounding box center [65, 114] width 37 height 9
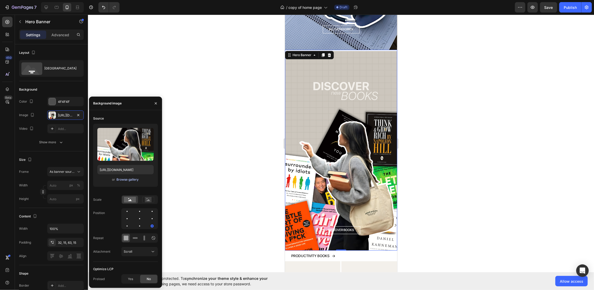
click at [134, 178] on div "Browse gallery" at bounding box center [128, 179] width 22 height 5
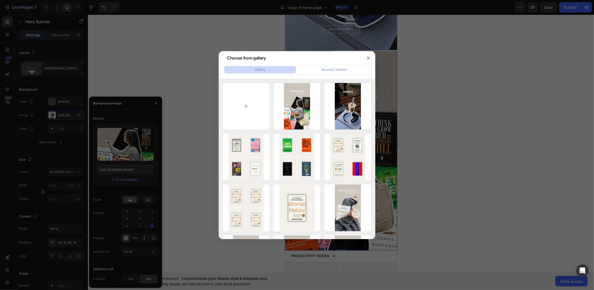
type input "C:\fakepath\Kopie van Kopie van Kopie van Ontwerp zonder titel (1).png"
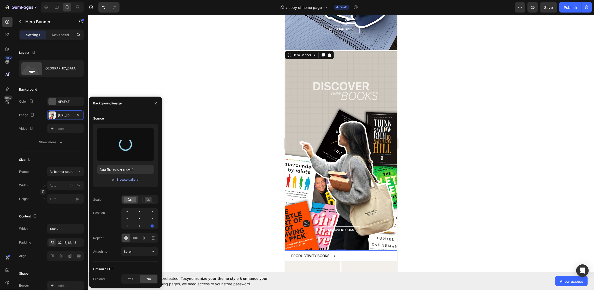
type input "[URL][DOMAIN_NAME]"
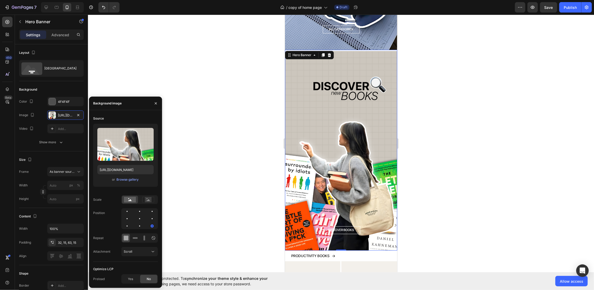
click at [222, 74] on div at bounding box center [341, 152] width 506 height 275
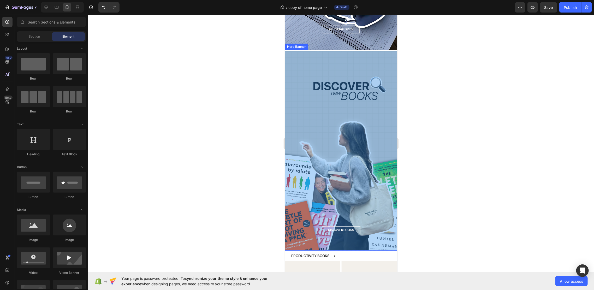
click at [349, 160] on div "Overlay" at bounding box center [341, 150] width 112 height 199
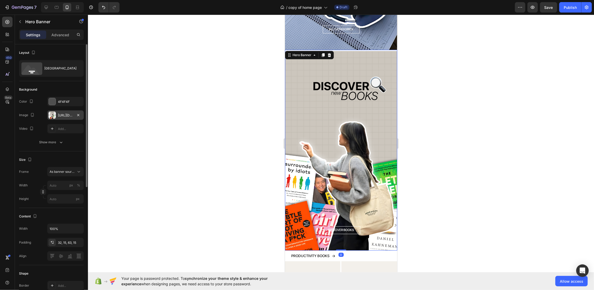
click at [62, 117] on div "[URL][DOMAIN_NAME]" at bounding box center [65, 115] width 15 height 5
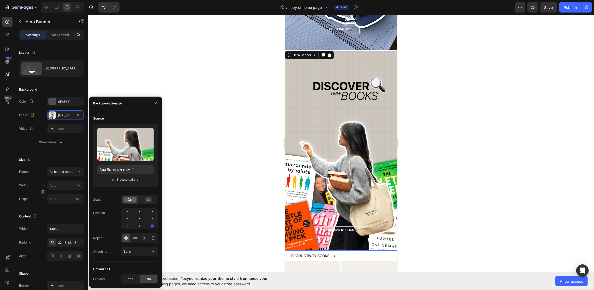
click at [129, 178] on div "Browse gallery" at bounding box center [128, 179] width 22 height 5
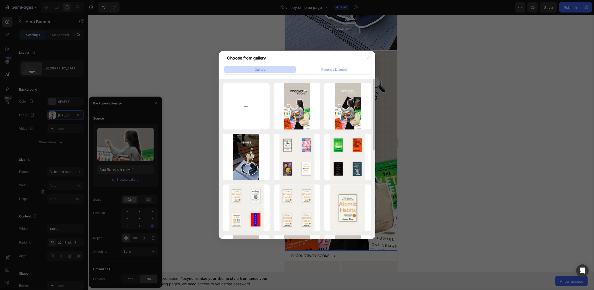
click at [245, 103] on input "file" at bounding box center [246, 106] width 47 height 47
type input "C:\fakepath\Kopie van Kopie van [PERSON_NAME] zonder titel (2).png"
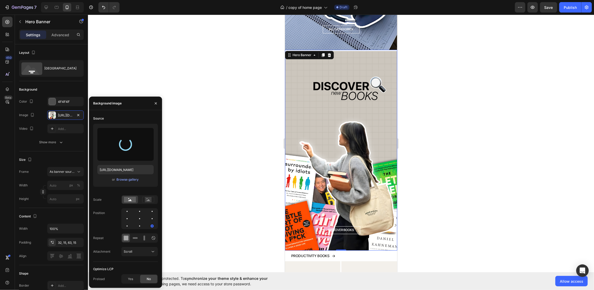
type input "[URL][DOMAIN_NAME]"
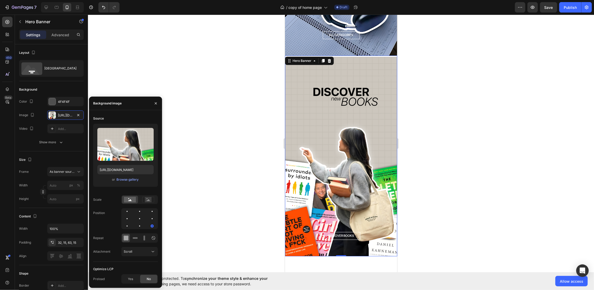
scroll to position [1114, 0]
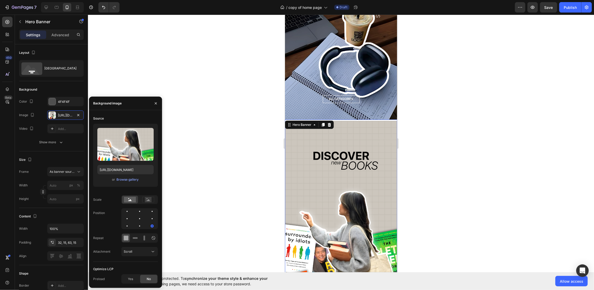
click at [450, 128] on div at bounding box center [341, 152] width 506 height 275
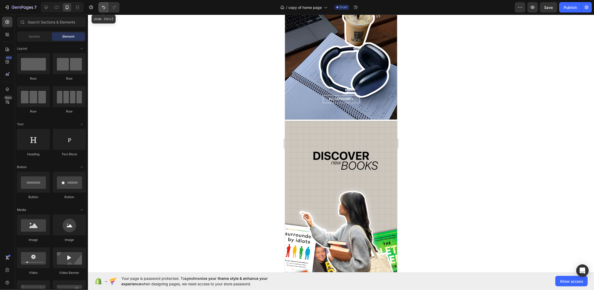
click at [102, 7] on icon "Undo/Redo" at bounding box center [103, 7] width 3 height 3
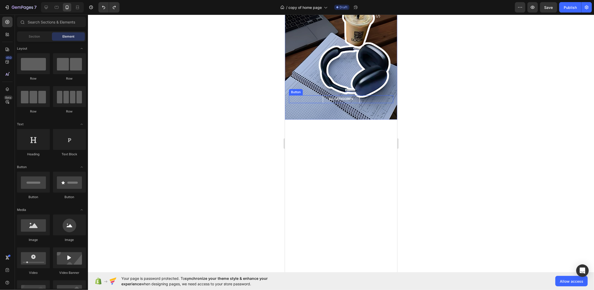
scroll to position [1149, 0]
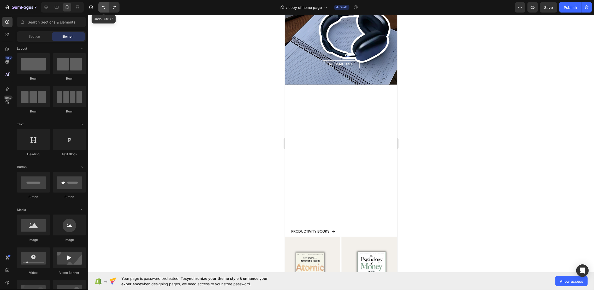
click at [101, 10] on button "Undo/Redo" at bounding box center [103, 7] width 10 height 10
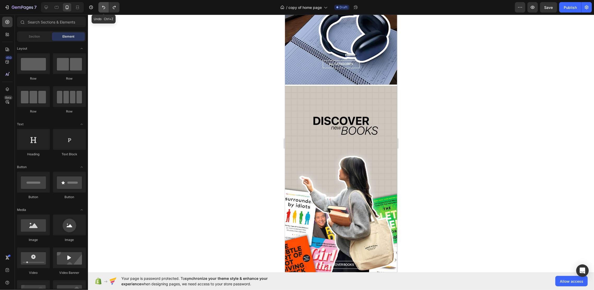
click at [102, 8] on icon "Undo/Redo" at bounding box center [103, 7] width 5 height 5
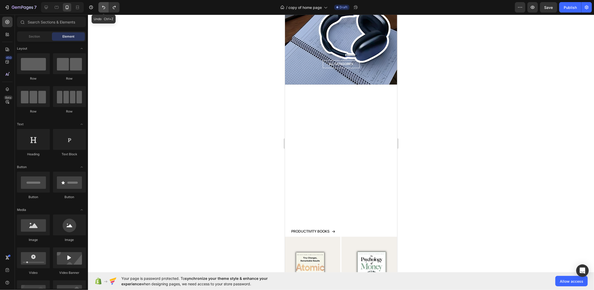
click at [102, 8] on icon "Undo/Redo" at bounding box center [103, 7] width 5 height 5
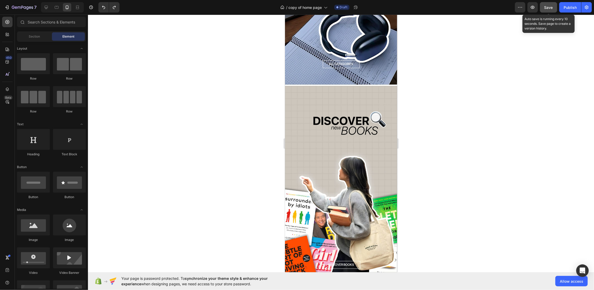
click at [558, 4] on div "Preview Save Auto save is running every 10 seconds. Save page to create a versi…" at bounding box center [553, 7] width 77 height 10
click at [554, 8] on button "Save" at bounding box center [548, 7] width 17 height 10
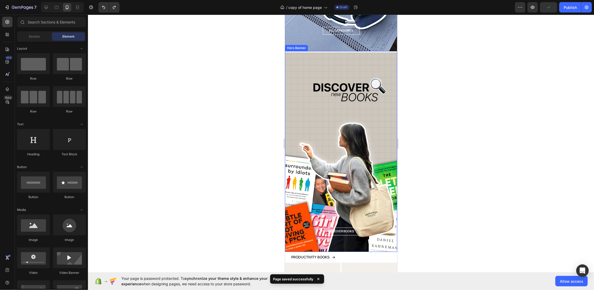
scroll to position [1218, 0]
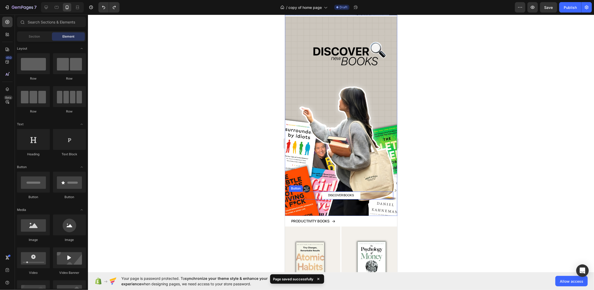
click at [354, 191] on link "DISCOVER BOOKS" at bounding box center [341, 195] width 38 height 8
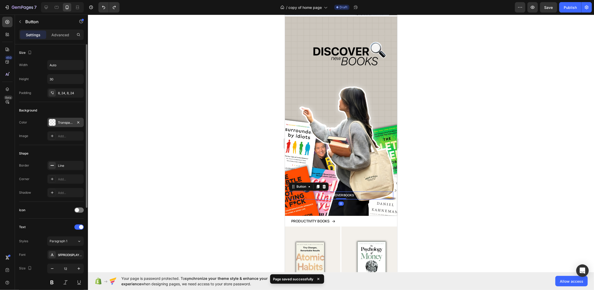
click at [64, 118] on div "Transparent" at bounding box center [65, 122] width 37 height 9
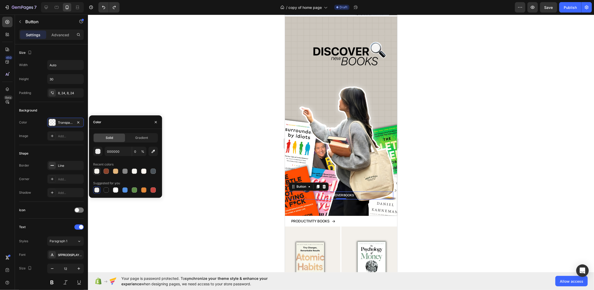
click at [99, 171] on div at bounding box center [96, 171] width 5 height 5
type input "F4F1EB"
type input "100"
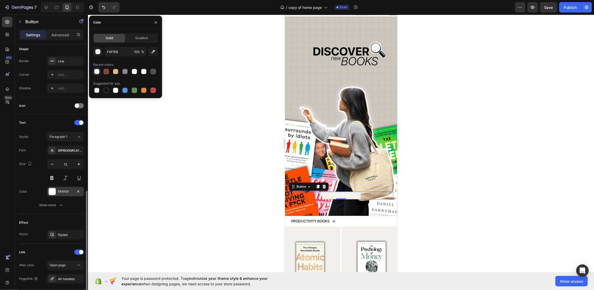
scroll to position [154, 0]
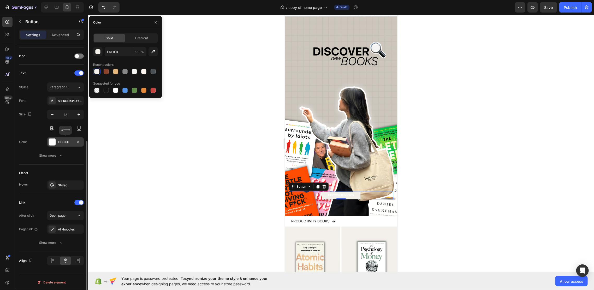
click at [55, 143] on div at bounding box center [52, 142] width 7 height 7
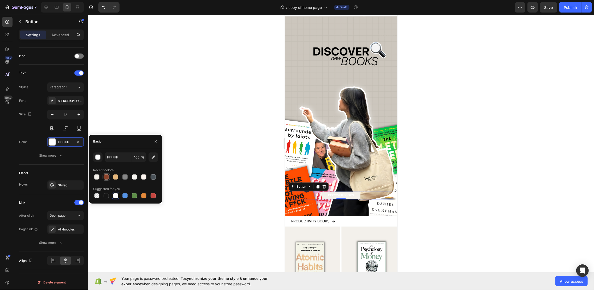
click at [104, 178] on div at bounding box center [106, 176] width 5 height 5
type input "8A422A"
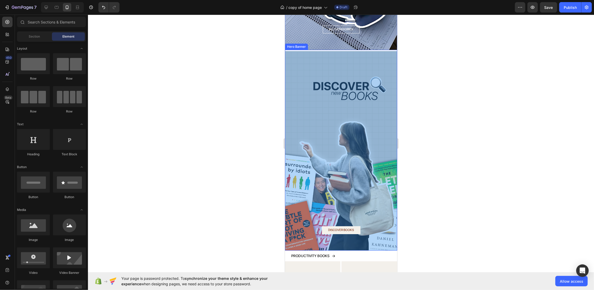
scroll to position [1149, 0]
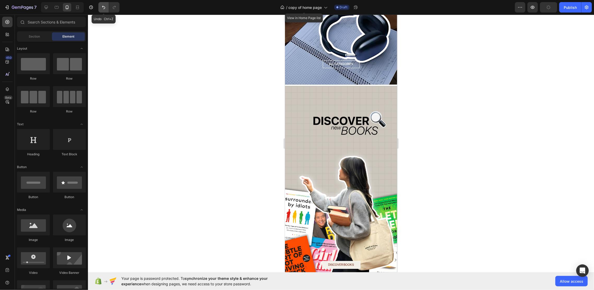
click at [106, 9] on button "Undo/Redo" at bounding box center [103, 7] width 10 height 10
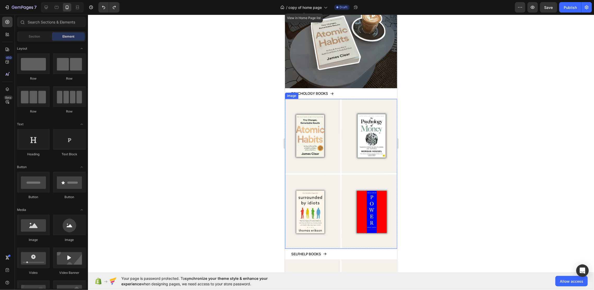
scroll to position [0, 0]
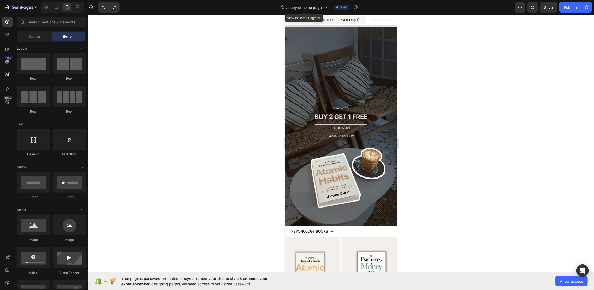
click at [549, 7] on span "Save" at bounding box center [549, 7] width 9 height 4
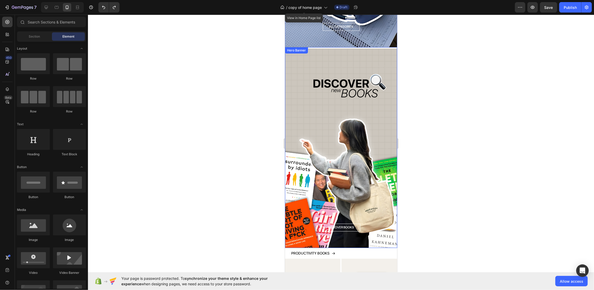
scroll to position [1184, 0]
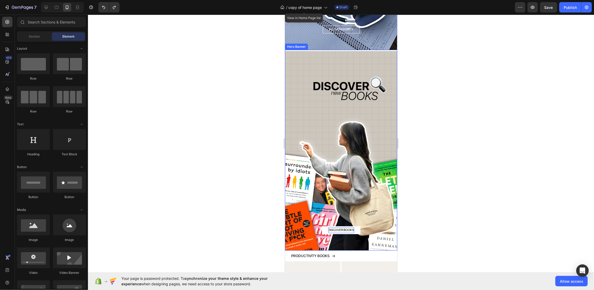
click at [349, 227] on p "DISCOVER BOOKS" at bounding box center [341, 230] width 26 height 6
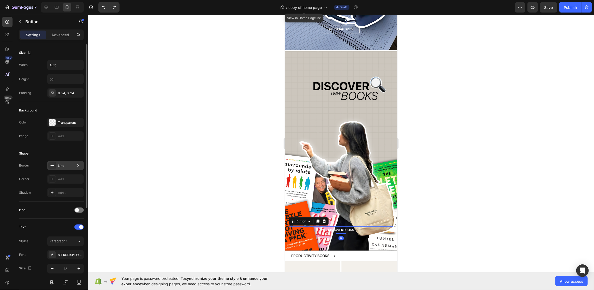
click at [61, 166] on div "Line" at bounding box center [65, 165] width 15 height 5
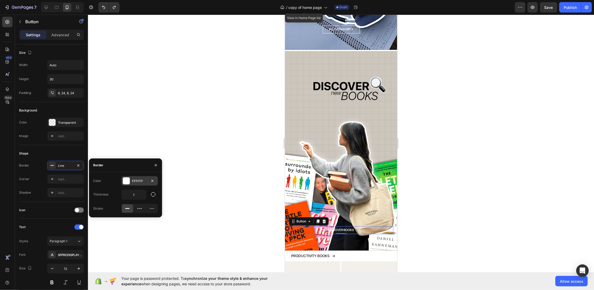
click at [128, 181] on div at bounding box center [126, 181] width 7 height 7
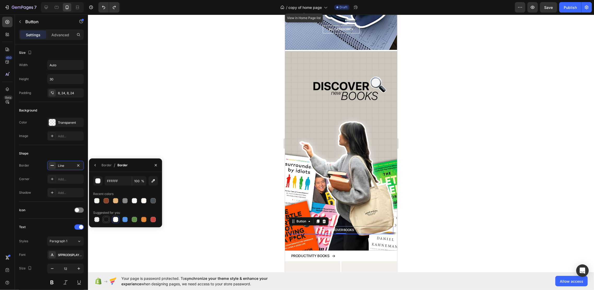
click at [107, 221] on div at bounding box center [106, 219] width 5 height 5
type input "151515"
click at [344, 227] on p "DISCOVER BOOKS" at bounding box center [341, 230] width 26 height 6
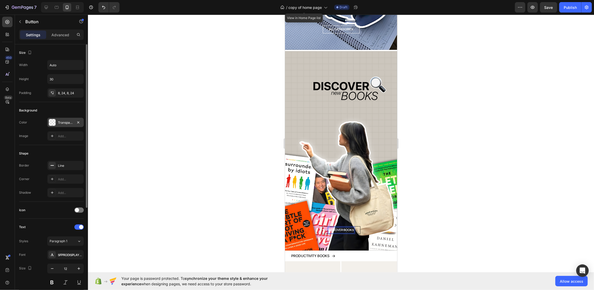
click at [62, 122] on div "Transparent" at bounding box center [65, 122] width 15 height 5
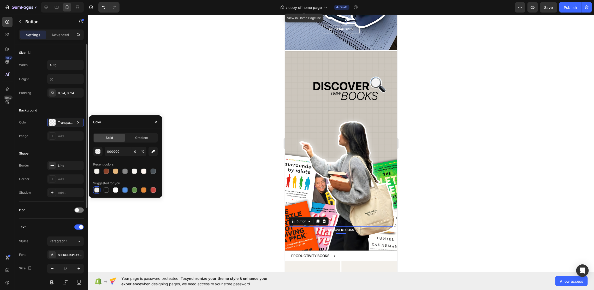
click at [40, 133] on div "Image Add..." at bounding box center [51, 135] width 65 height 9
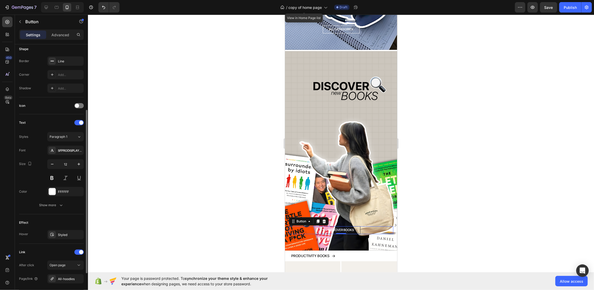
scroll to position [139, 0]
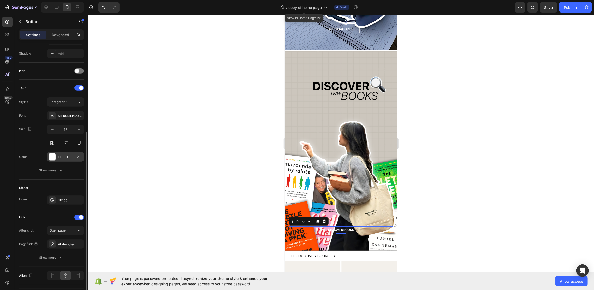
click at [65, 156] on div "FFFFFF" at bounding box center [65, 157] width 15 height 5
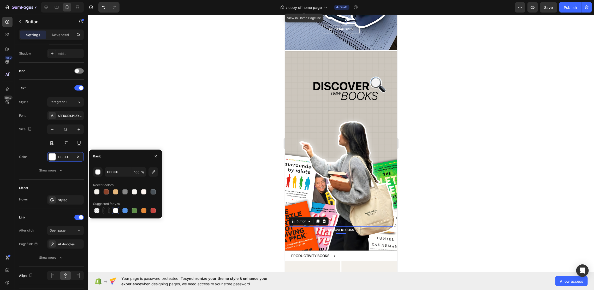
click at [107, 212] on div at bounding box center [106, 210] width 5 height 5
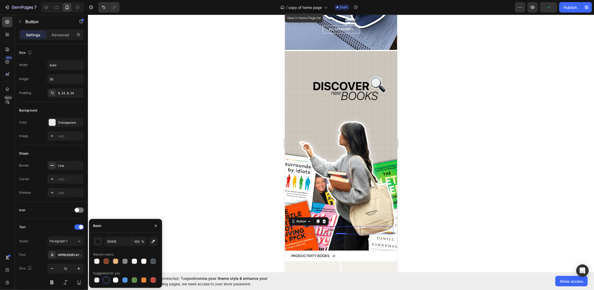
drag, startPoint x: 97, startPoint y: 262, endPoint x: 93, endPoint y: 251, distance: 11.6
click at [97, 261] on div at bounding box center [96, 261] width 5 height 5
type input "F4F1EB"
click at [65, 127] on div "Color Transparent Image Add..." at bounding box center [51, 129] width 65 height 23
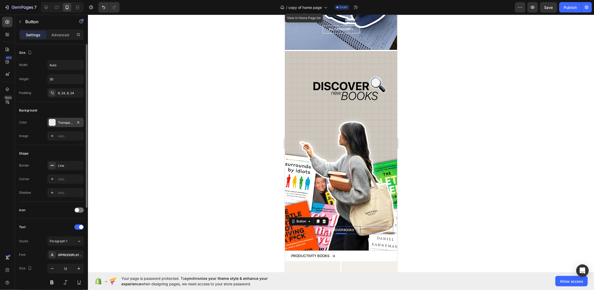
click at [65, 125] on div "Transparent" at bounding box center [65, 122] width 37 height 9
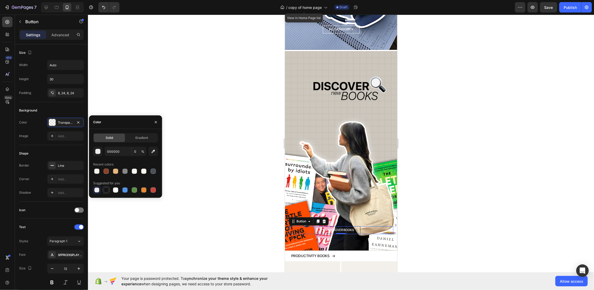
click at [106, 192] on div at bounding box center [106, 189] width 5 height 5
type input "151515"
type input "100"
click at [495, 173] on div at bounding box center [341, 152] width 506 height 275
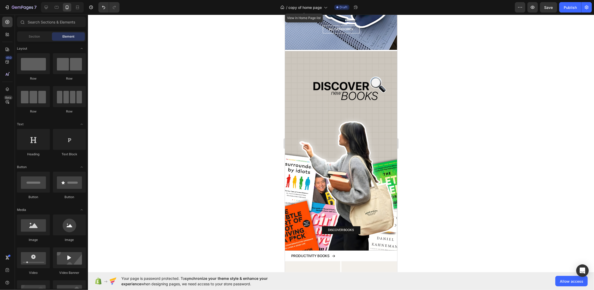
click at [495, 173] on div at bounding box center [341, 152] width 506 height 275
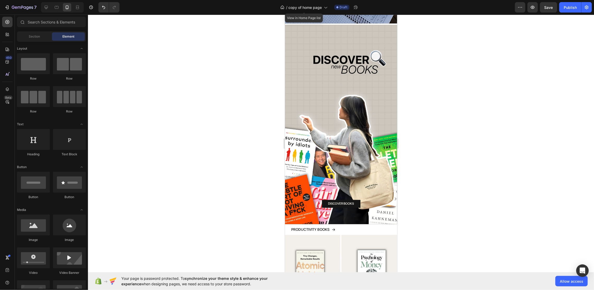
scroll to position [1217, 0]
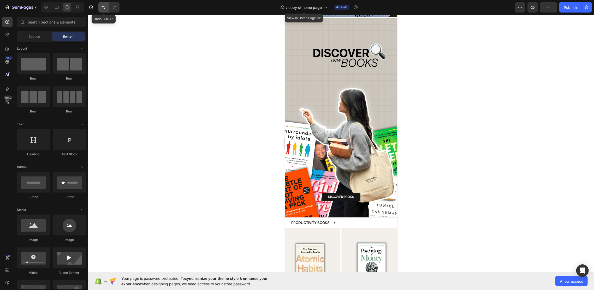
click at [102, 7] on icon "Undo/Redo" at bounding box center [103, 7] width 5 height 5
click at [106, 6] on button "Undo/Redo" at bounding box center [103, 7] width 10 height 10
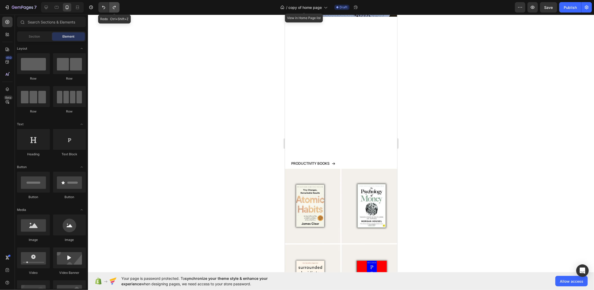
click at [113, 5] on icon "Undo/Redo" at bounding box center [114, 7] width 5 height 5
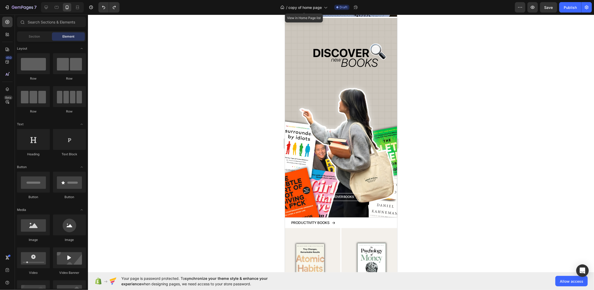
click at [548, 9] on div "Save" at bounding box center [549, 7] width 9 height 5
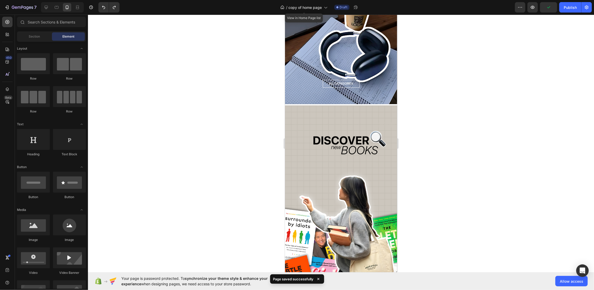
scroll to position [1147, 0]
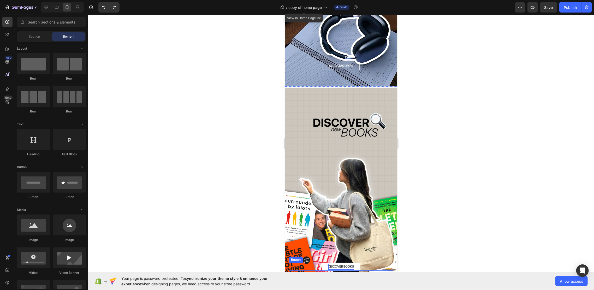
click at [350, 264] on p "DISCOVER BOOKS" at bounding box center [341, 267] width 26 height 6
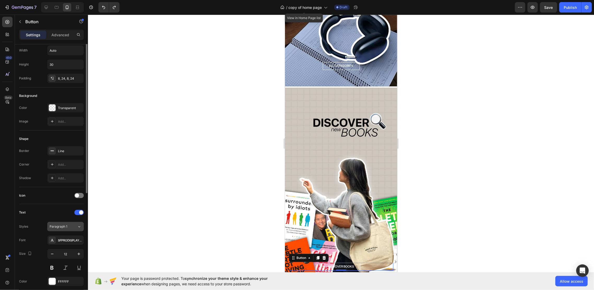
scroll to position [0, 0]
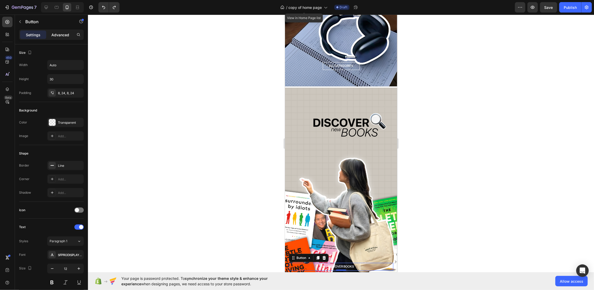
click at [62, 36] on p "Advanced" at bounding box center [60, 34] width 18 height 5
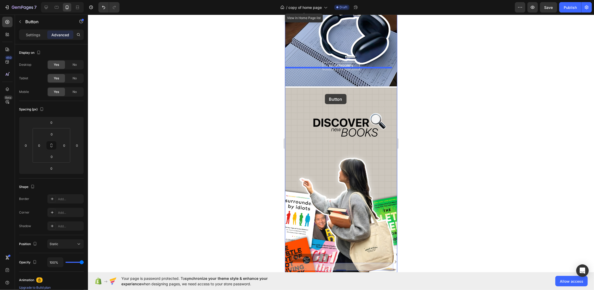
drag, startPoint x: 326, startPoint y: 181, endPoint x: 325, endPoint y: 94, distance: 87.7
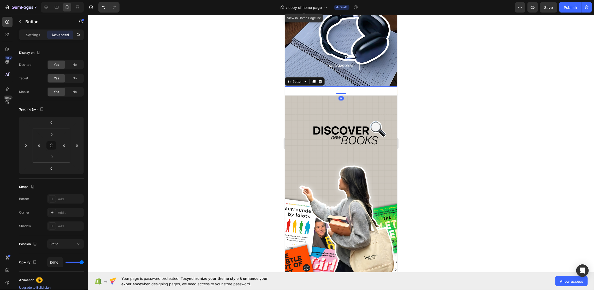
click at [451, 132] on div at bounding box center [341, 152] width 506 height 275
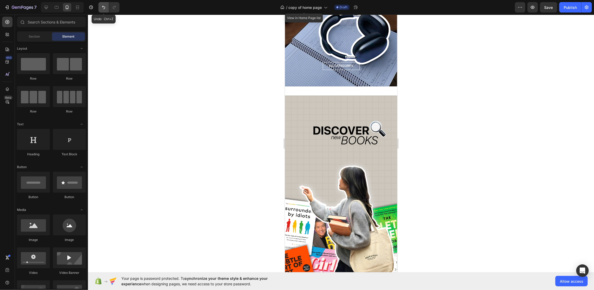
click at [102, 7] on icon "Undo/Redo" at bounding box center [103, 7] width 3 height 3
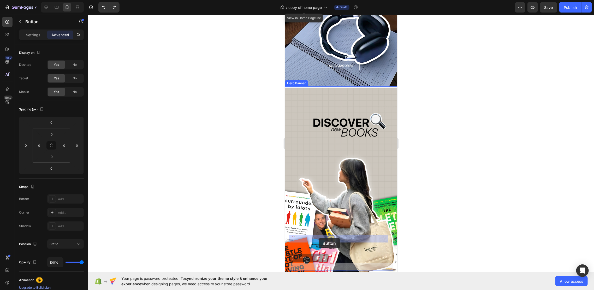
drag, startPoint x: 319, startPoint y: 208, endPoint x: 319, endPoint y: 238, distance: 29.5
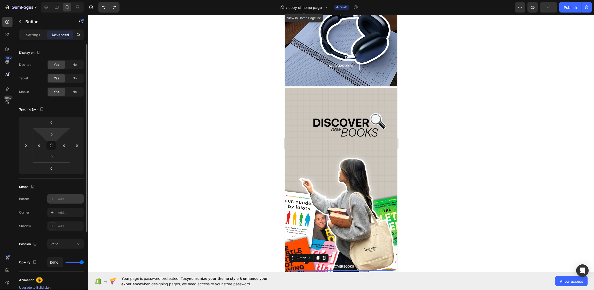
scroll to position [69, 0]
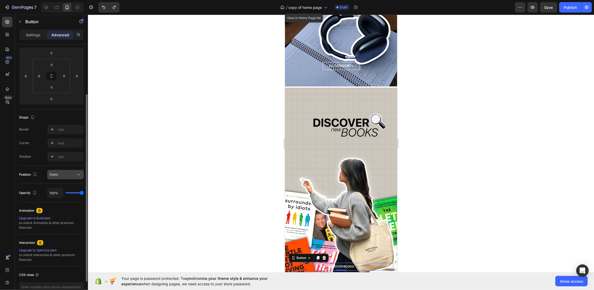
click at [65, 174] on div "Static" at bounding box center [63, 174] width 27 height 5
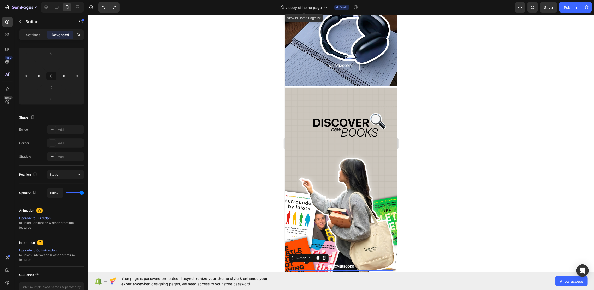
drag, startPoint x: 27, startPoint y: 36, endPoint x: 27, endPoint y: 43, distance: 6.3
click at [27, 37] on div "Settings" at bounding box center [33, 35] width 26 height 8
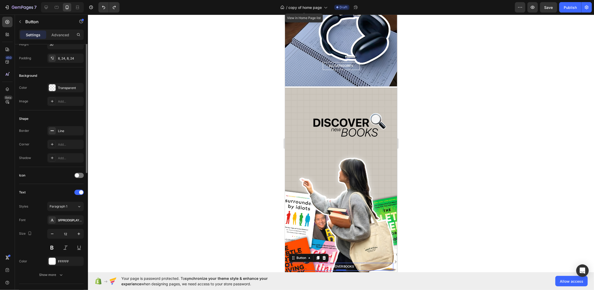
scroll to position [0, 0]
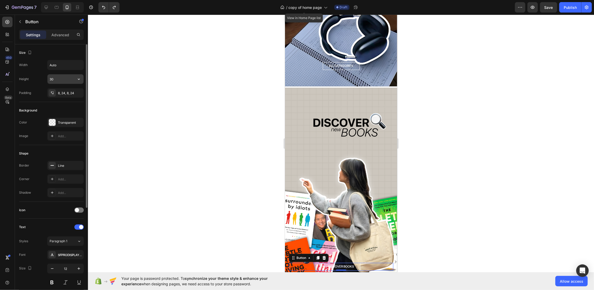
click at [60, 79] on input "30" at bounding box center [66, 78] width 36 height 9
click at [81, 80] on icon "button" at bounding box center [78, 79] width 5 height 5
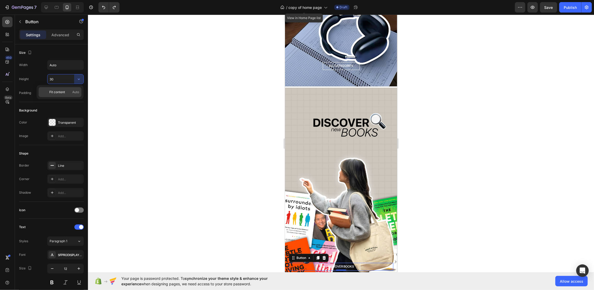
click at [68, 94] on p "Fit content Auto" at bounding box center [64, 92] width 30 height 5
click at [100, 10] on button "Undo/Redo" at bounding box center [103, 7] width 10 height 10
type input "30"
click at [67, 95] on div "8, 24, 8, 24" at bounding box center [65, 93] width 15 height 5
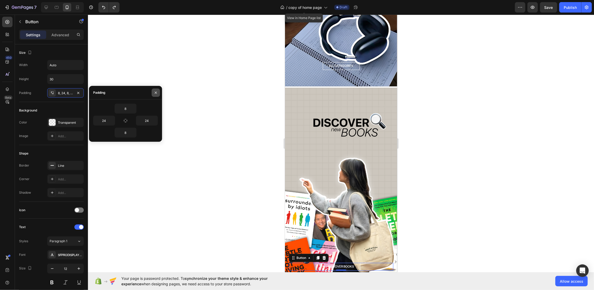
click at [157, 92] on icon "button" at bounding box center [156, 93] width 4 height 4
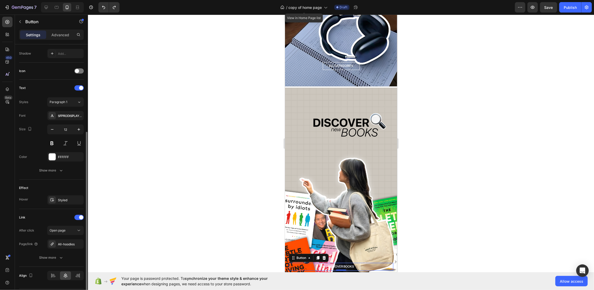
scroll to position [154, 0]
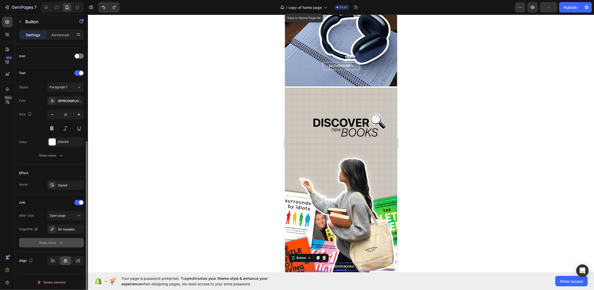
click at [60, 239] on button "Show more" at bounding box center [51, 242] width 65 height 9
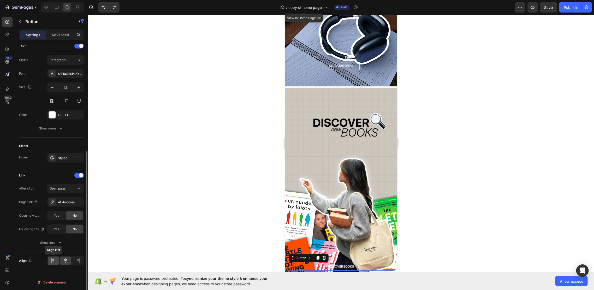
click at [51, 260] on icon at bounding box center [51, 260] width 0 height 5
click at [73, 257] on div at bounding box center [77, 261] width 11 height 8
click at [65, 263] on div at bounding box center [65, 261] width 11 height 8
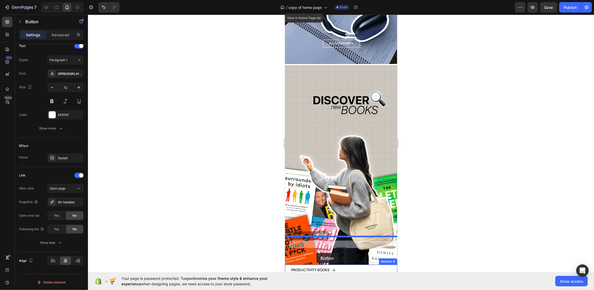
scroll to position [1175, 0]
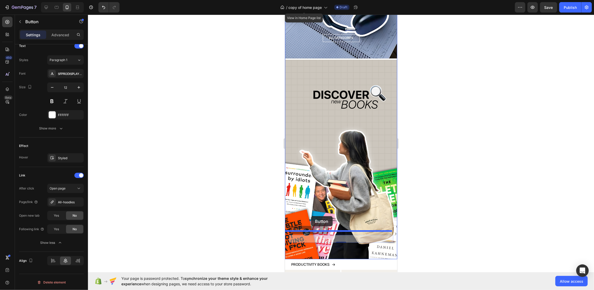
drag, startPoint x: 314, startPoint y: 239, endPoint x: 311, endPoint y: 216, distance: 23.2
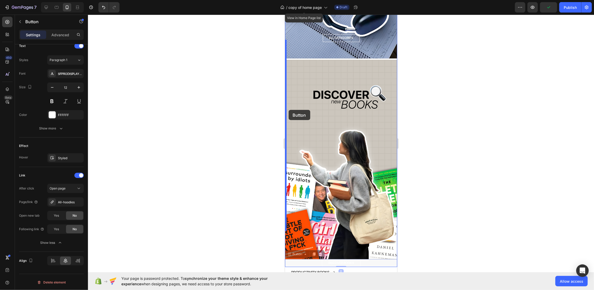
drag, startPoint x: 314, startPoint y: 234, endPoint x: 289, endPoint y: 110, distance: 126.6
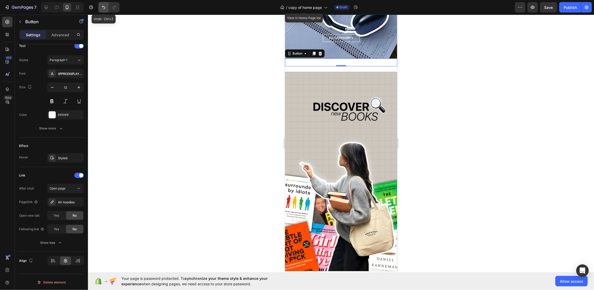
click at [104, 7] on icon "Undo/Redo" at bounding box center [103, 7] width 5 height 5
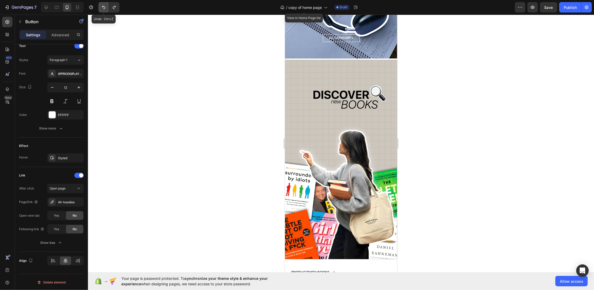
click at [104, 7] on icon "Undo/Redo" at bounding box center [103, 7] width 5 height 5
click at [111, 7] on button "Undo/Redo" at bounding box center [114, 7] width 10 height 10
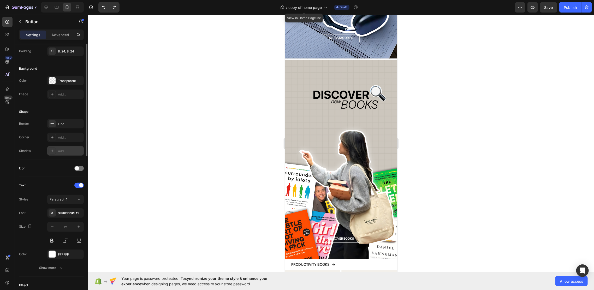
scroll to position [0, 0]
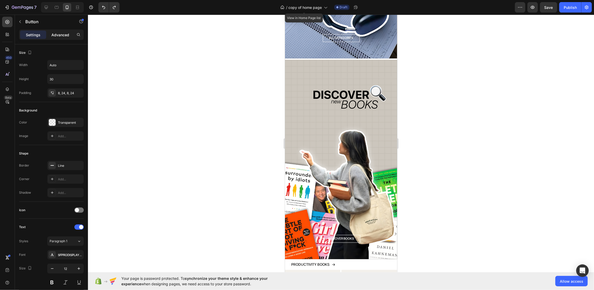
click at [56, 33] on p "Advanced" at bounding box center [60, 34] width 18 height 5
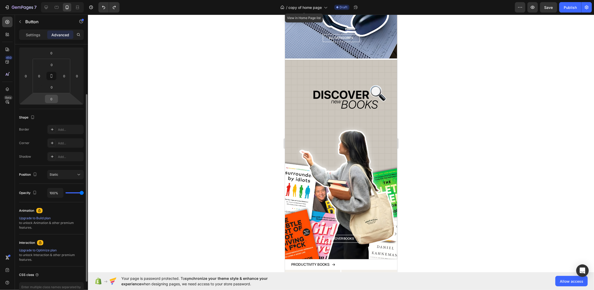
scroll to position [101, 0]
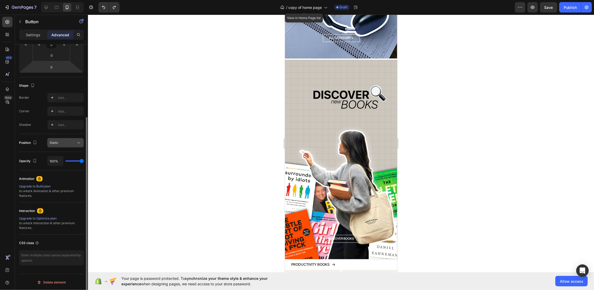
click at [54, 141] on span "Static" at bounding box center [54, 143] width 9 height 4
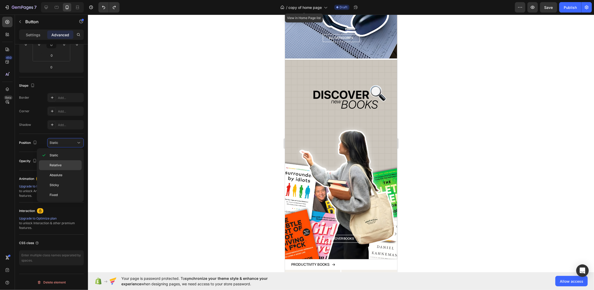
click at [67, 164] on p "Relative" at bounding box center [65, 165] width 30 height 5
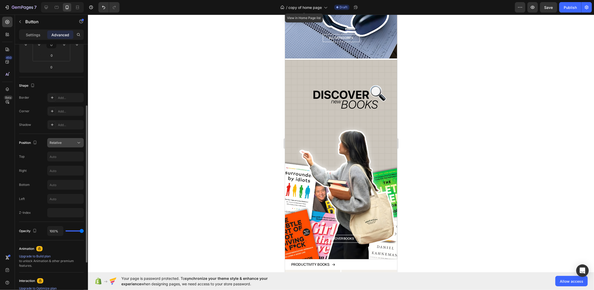
click at [58, 144] on span "Relative" at bounding box center [56, 142] width 12 height 5
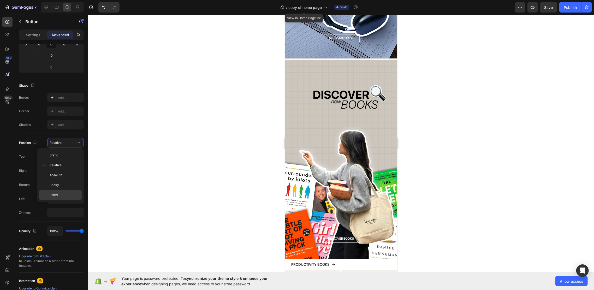
click at [65, 196] on p "Fixed" at bounding box center [65, 195] width 30 height 5
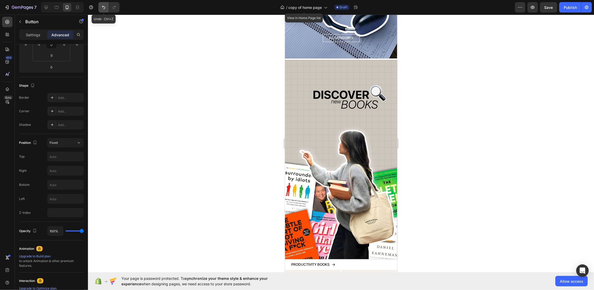
click at [99, 6] on button "Undo/Redo" at bounding box center [103, 7] width 10 height 10
click at [101, 9] on icon "Undo/Redo" at bounding box center [103, 7] width 5 height 5
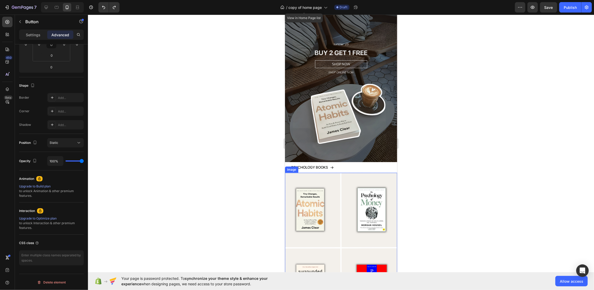
scroll to position [0, 0]
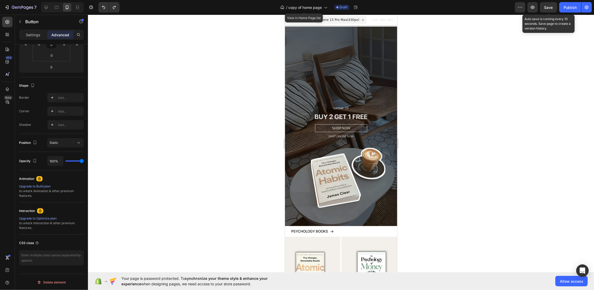
click at [546, 7] on span "Save" at bounding box center [549, 7] width 9 height 4
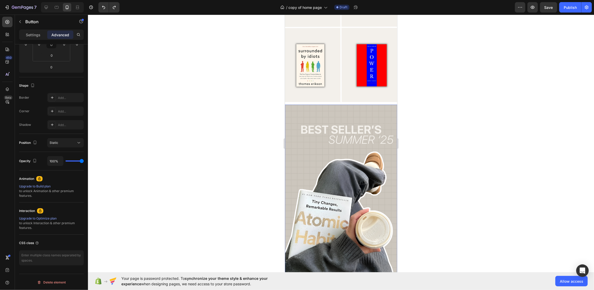
scroll to position [731, 0]
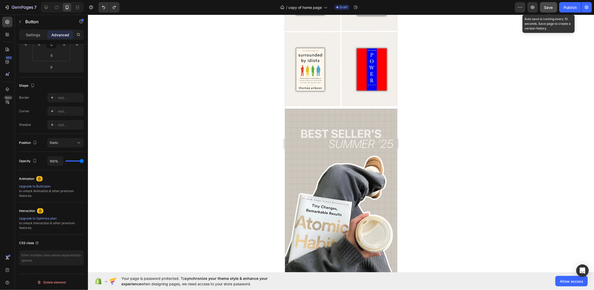
click at [553, 8] on span "Save" at bounding box center [549, 7] width 9 height 4
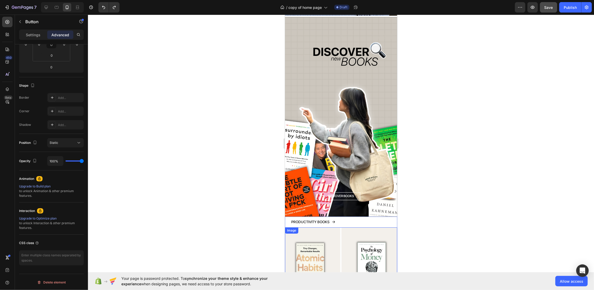
scroll to position [971, 0]
